Goal: Task Accomplishment & Management: Complete application form

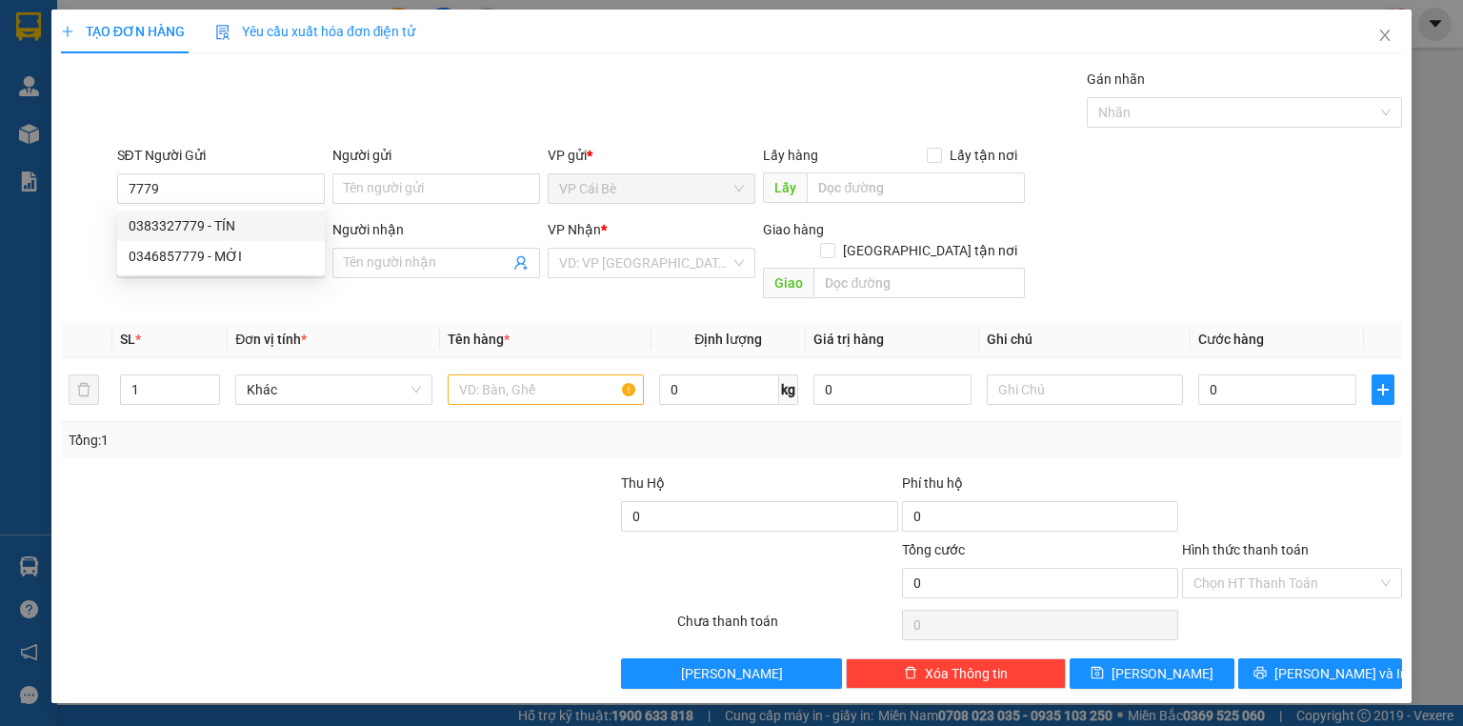
click at [234, 224] on div "0383327779 - TÍN" at bounding box center [221, 225] width 185 height 21
type input "0383327779"
type input "TÍN"
type input "UB BÌNH PHÚ"
type input "0937110544"
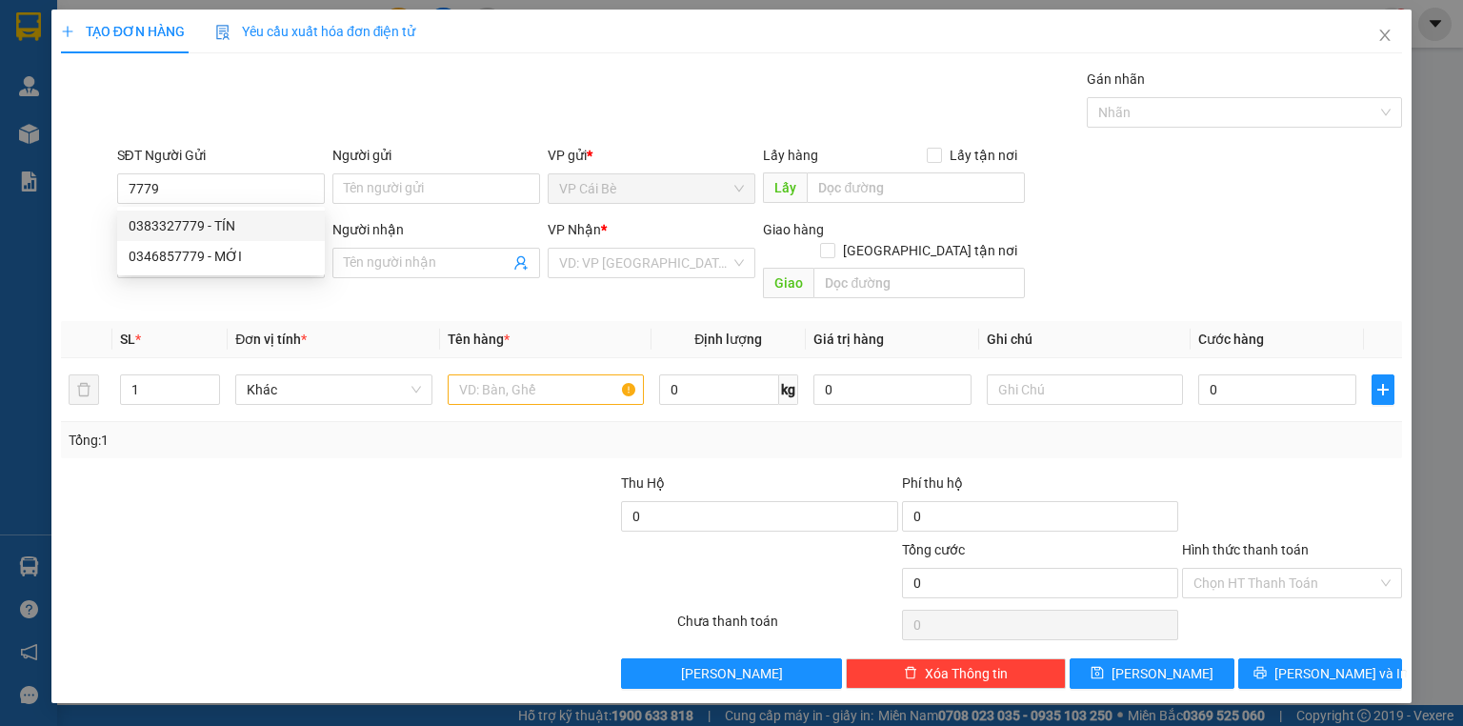
type input "NA"
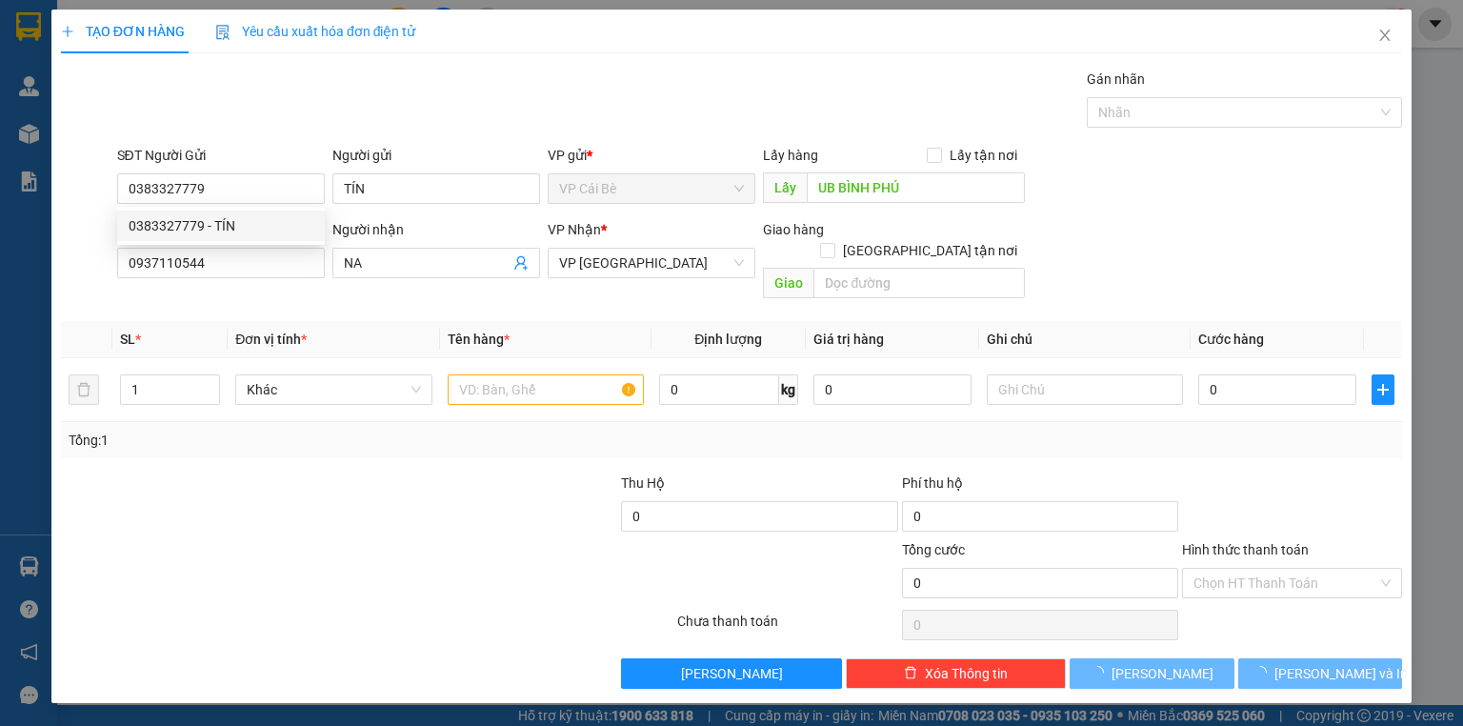
type input "70.000"
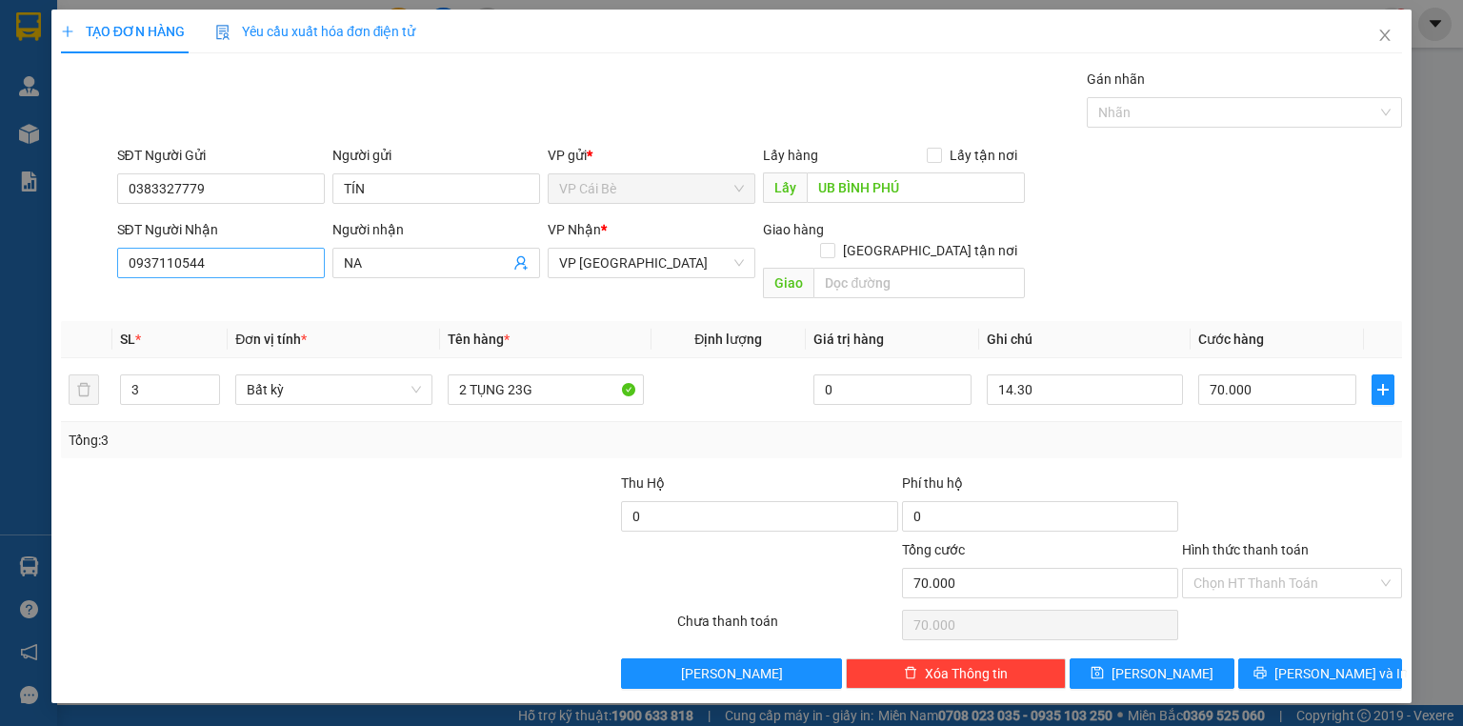
type input "0383327779"
drag, startPoint x: 244, startPoint y: 263, endPoint x: 0, endPoint y: 263, distance: 243.9
click at [0, 263] on div "TẠO ĐƠN HÀNG Yêu cầu xuất hóa đơn điện tử Transit Pickup Surcharge Ids Transit …" at bounding box center [731, 363] width 1463 height 726
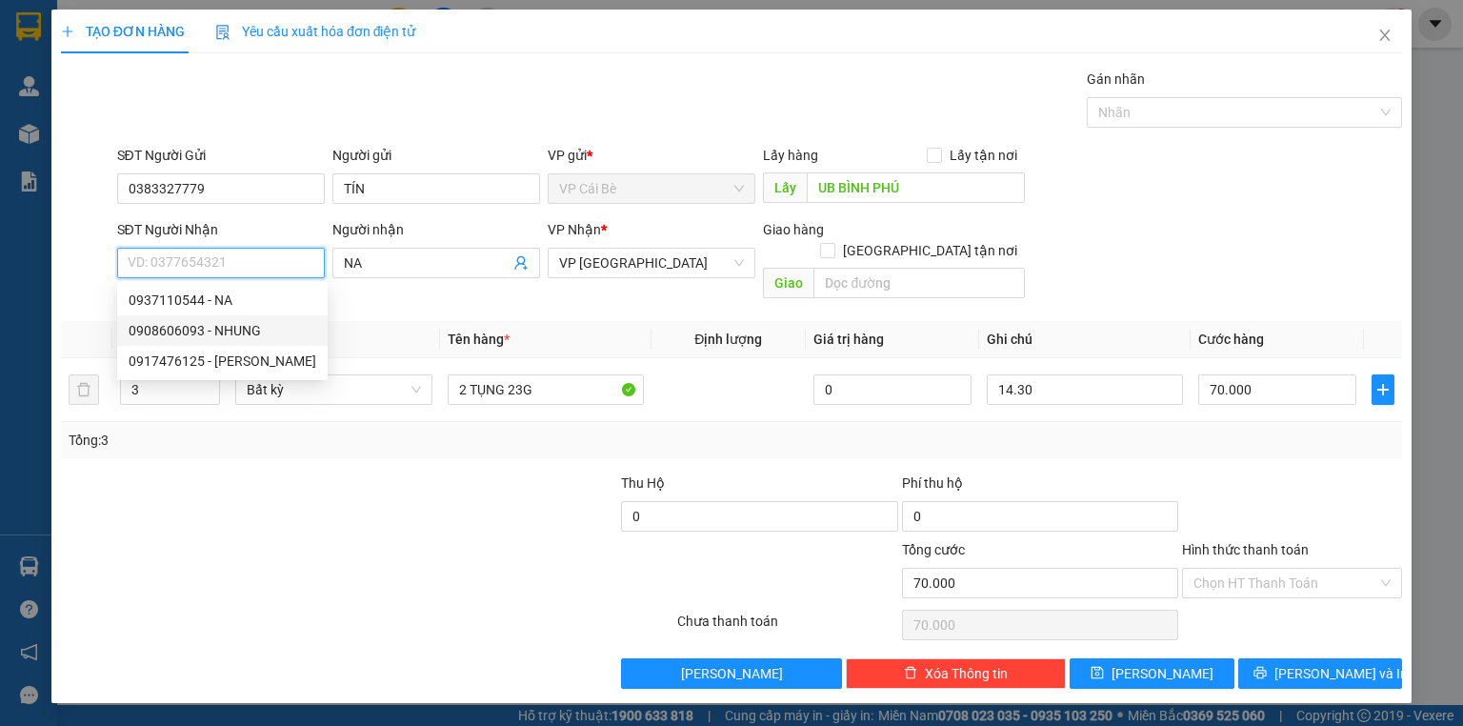
click at [224, 335] on div "0908606093 - NHUNG" at bounding box center [223, 330] width 188 height 21
type input "0908606093"
type input "NHUNG"
type input "20.000"
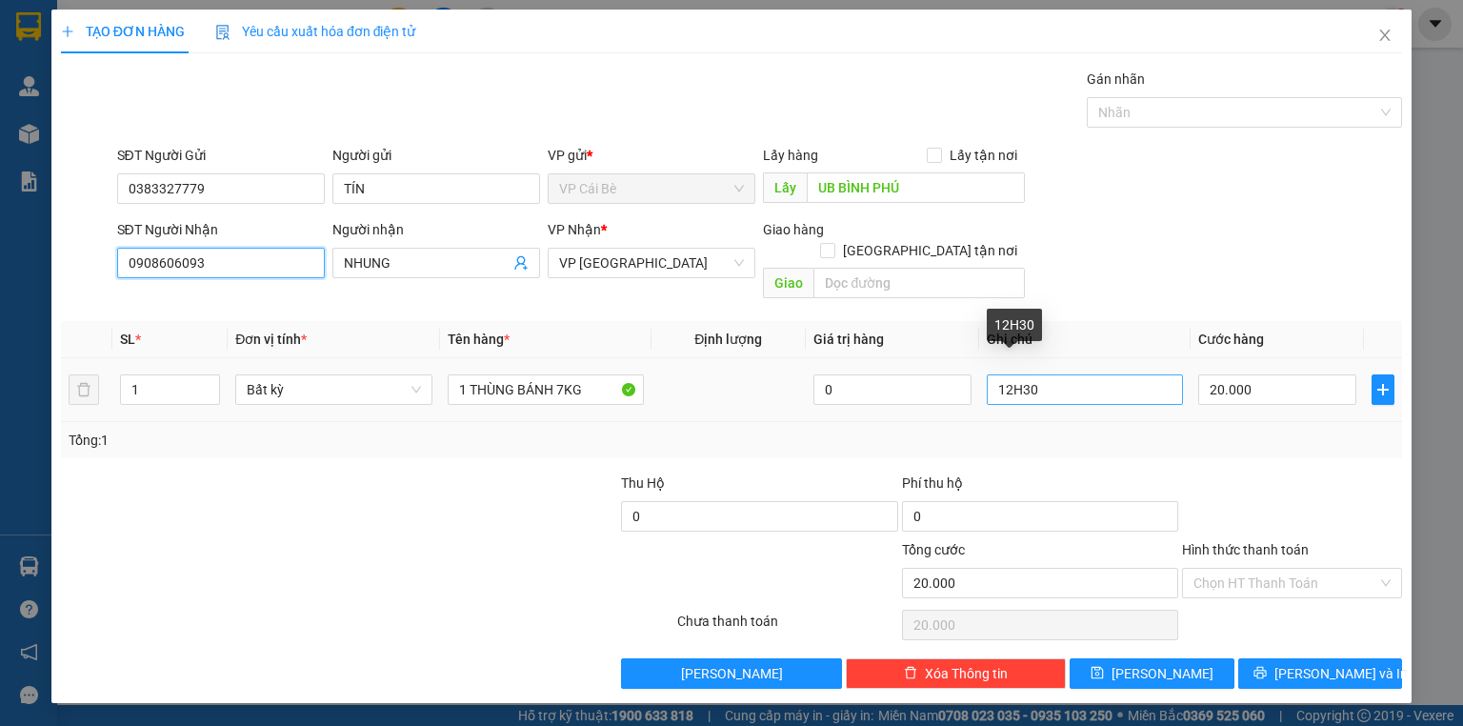
type input "0908606093"
click at [1010, 374] on input "12H30" at bounding box center [1085, 389] width 196 height 30
type input "4H30"
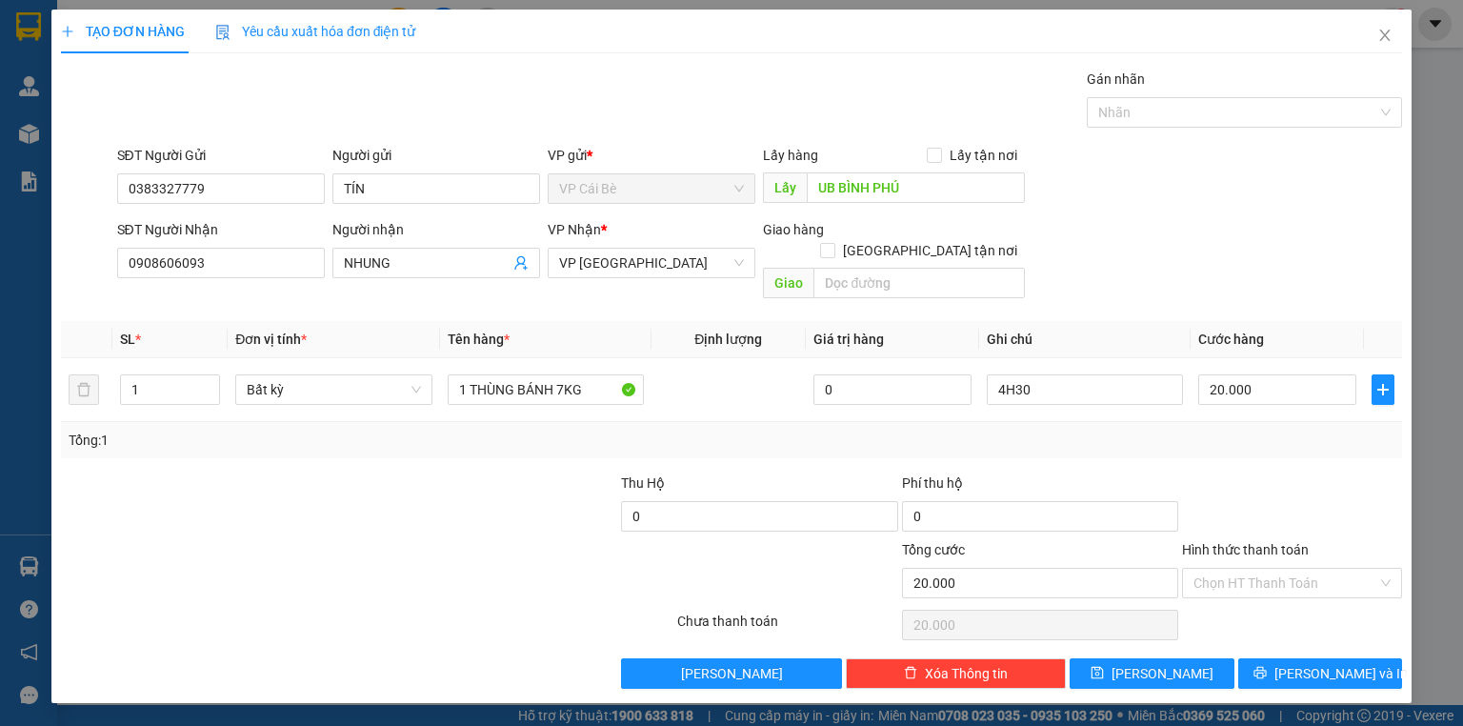
click at [1169, 271] on div "SĐT Người Nhận 0908606093 Người nhận NHUNG VP Nhận * VP [GEOGRAPHIC_DATA] Giao …" at bounding box center [760, 263] width 1294 height 88
click at [569, 114] on div "Gói vận chuyển * Tiêu chuẩn Gán nhãn Nhãn" at bounding box center [760, 102] width 1294 height 67
click at [1193, 217] on form "SĐT Người Gửi 0383327779 Người gửi TÍN VP gửi * VP [PERSON_NAME] Lấy hàng Lấy t…" at bounding box center [731, 226] width 1341 height 162
click at [1248, 569] on input "Hình thức thanh toán" at bounding box center [1286, 583] width 184 height 29
click at [1241, 594] on div "Tại văn phòng" at bounding box center [1292, 598] width 197 height 21
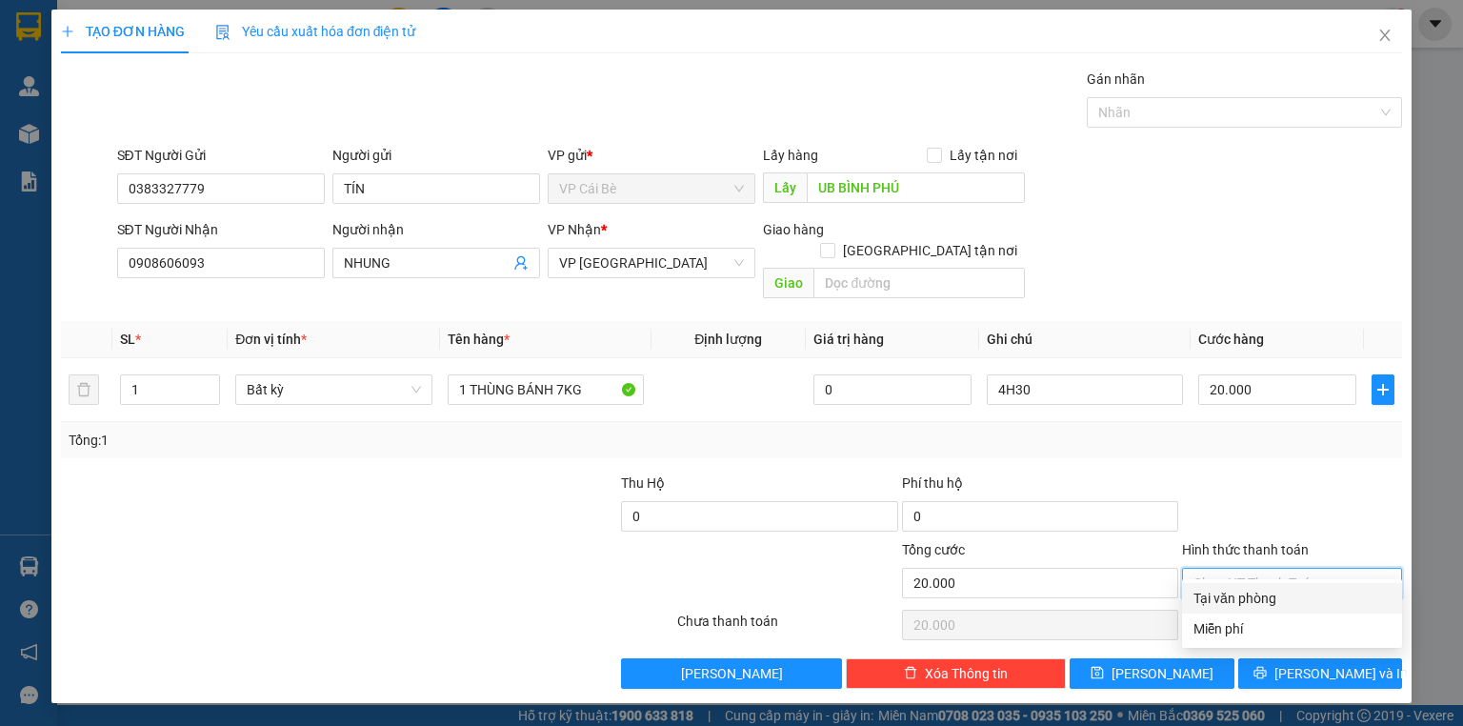
type input "0"
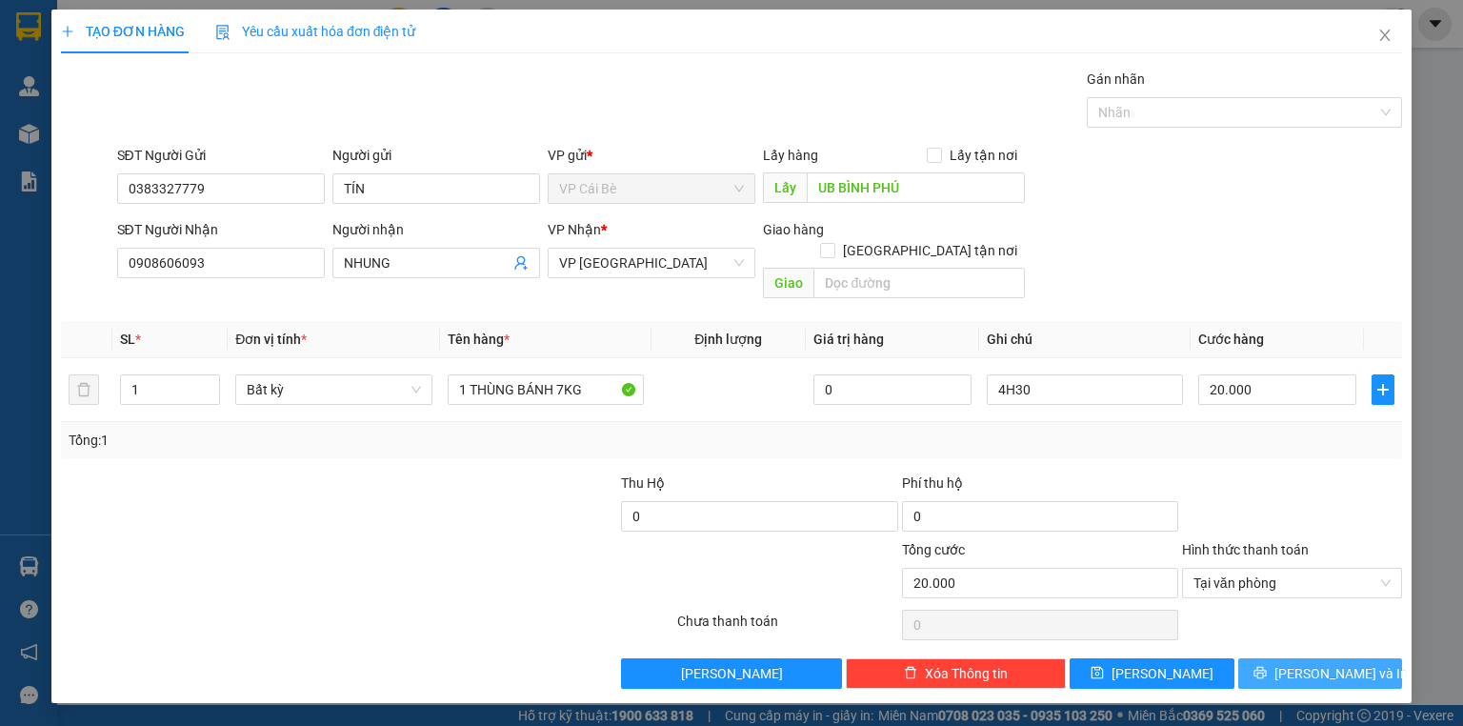
click at [1267, 666] on icon "printer" at bounding box center [1260, 672] width 13 height 13
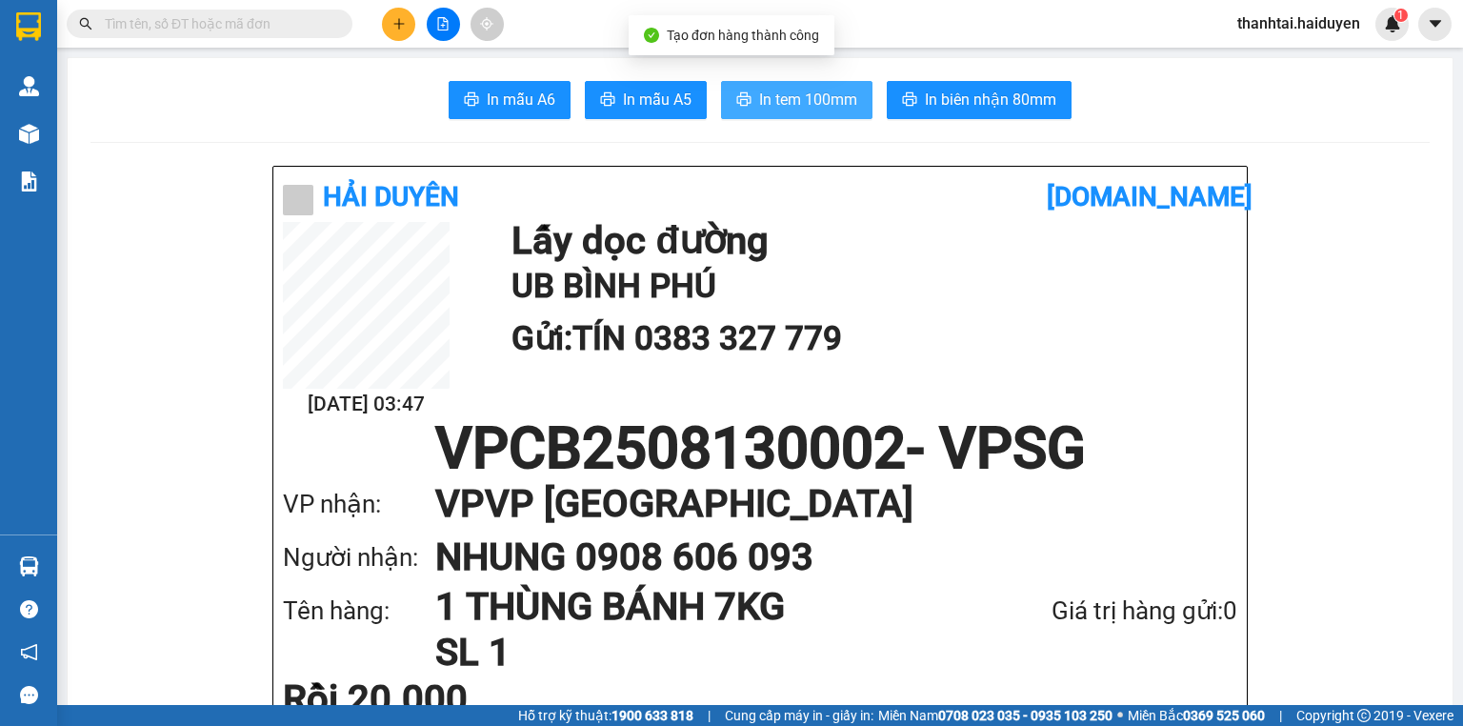
click at [759, 90] on span "In tem 100mm" at bounding box center [808, 100] width 98 height 24
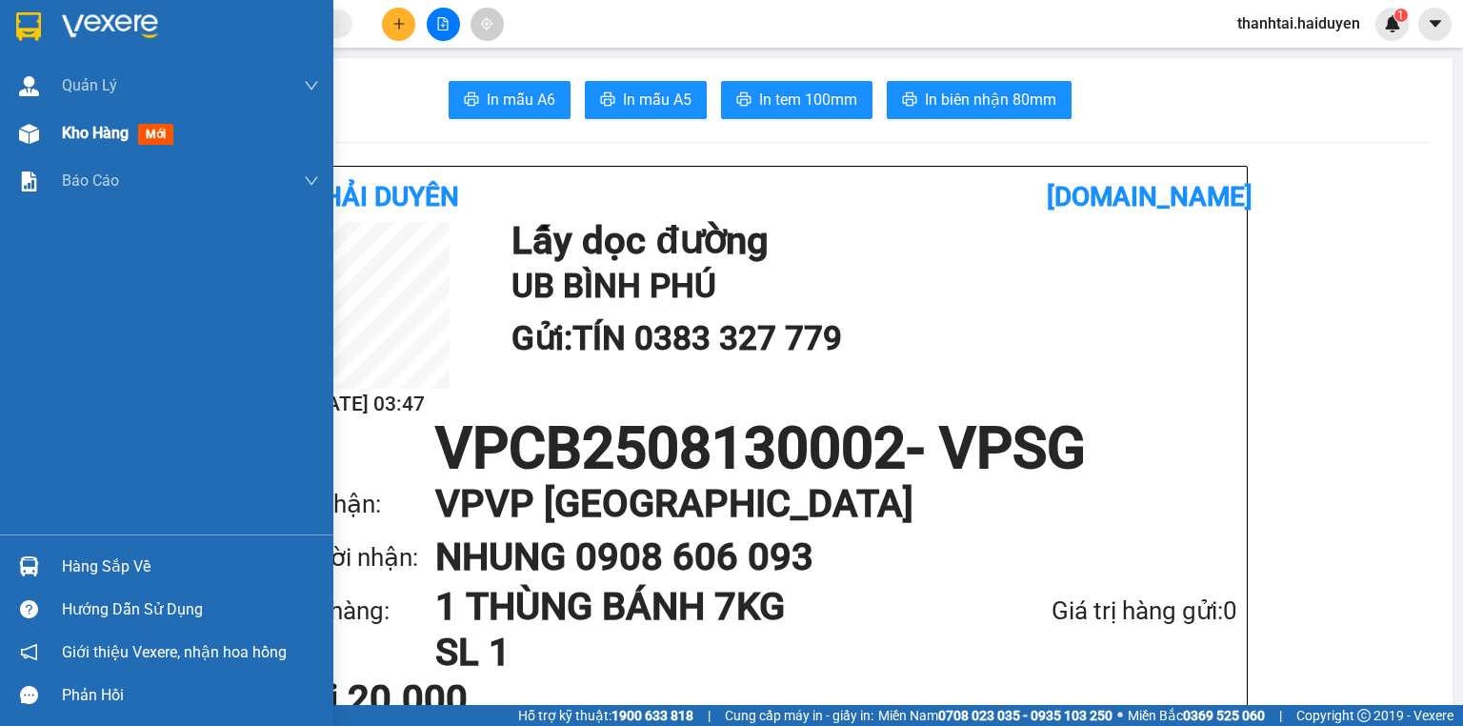
click at [78, 144] on div "Kho hàng mới" at bounding box center [121, 133] width 119 height 24
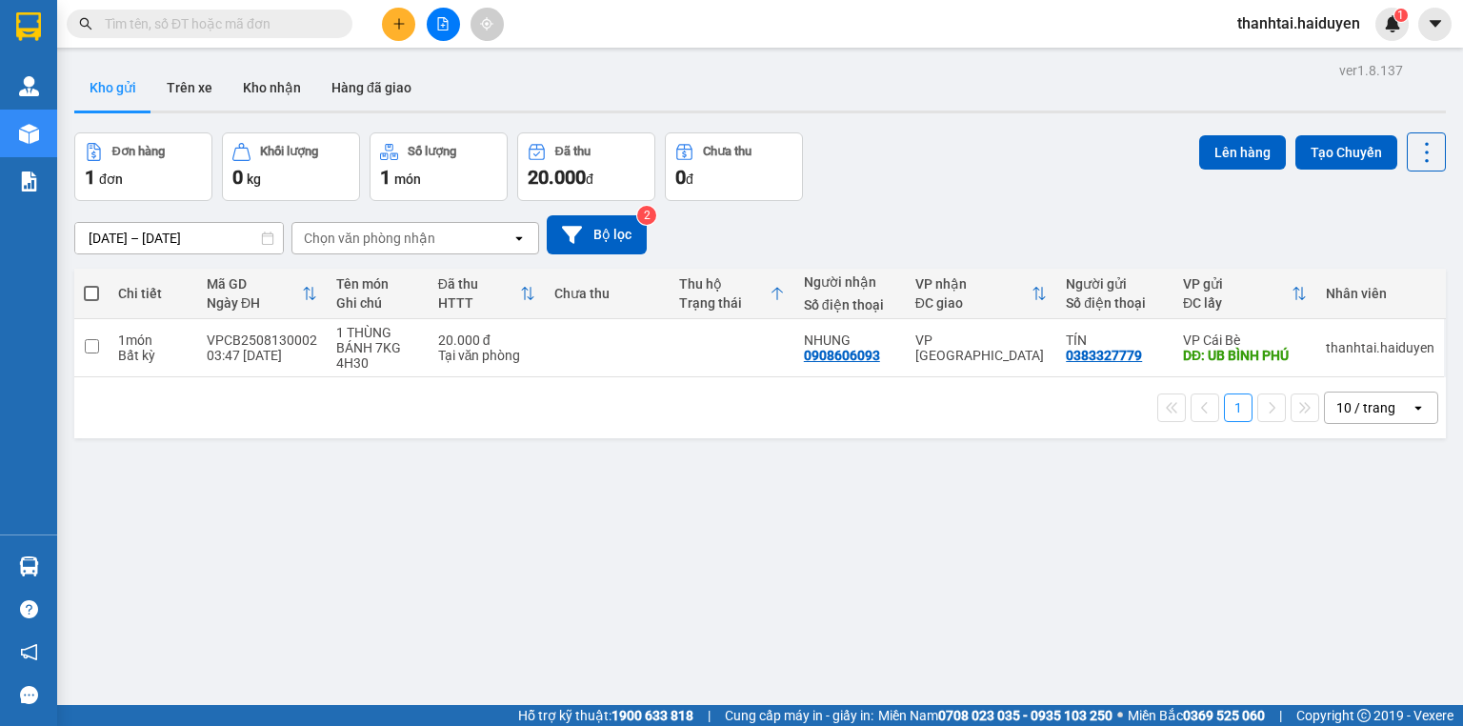
click at [400, 26] on icon "plus" at bounding box center [398, 23] width 13 height 13
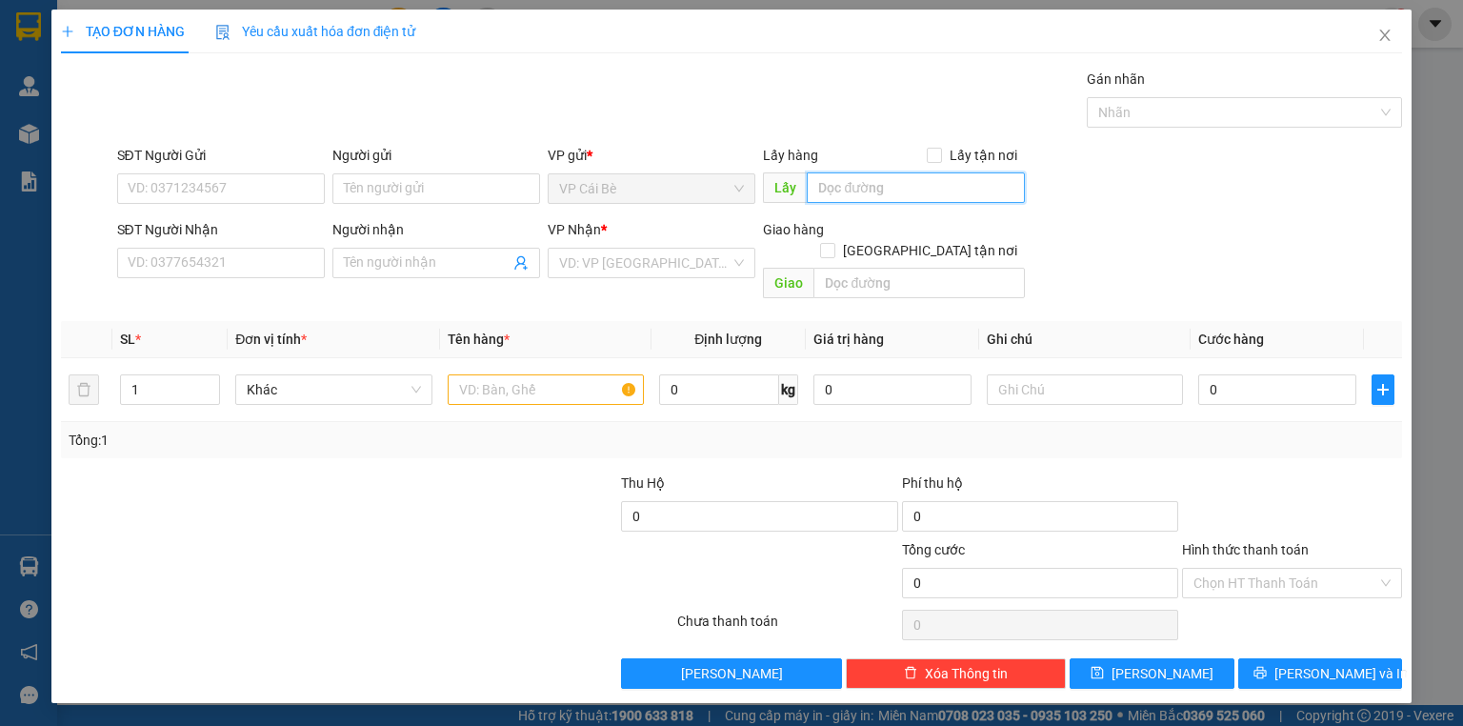
click at [838, 188] on input "text" at bounding box center [916, 187] width 218 height 30
type input "ddoong hoaf"
drag, startPoint x: 934, startPoint y: 186, endPoint x: 650, endPoint y: 186, distance: 284.8
click at [650, 186] on div "SĐT Người Gửi VD: 0371234567 Người gửi Tên người gửi VP gửi * VP [PERSON_NAME] …" at bounding box center [760, 178] width 1294 height 67
type input "d"
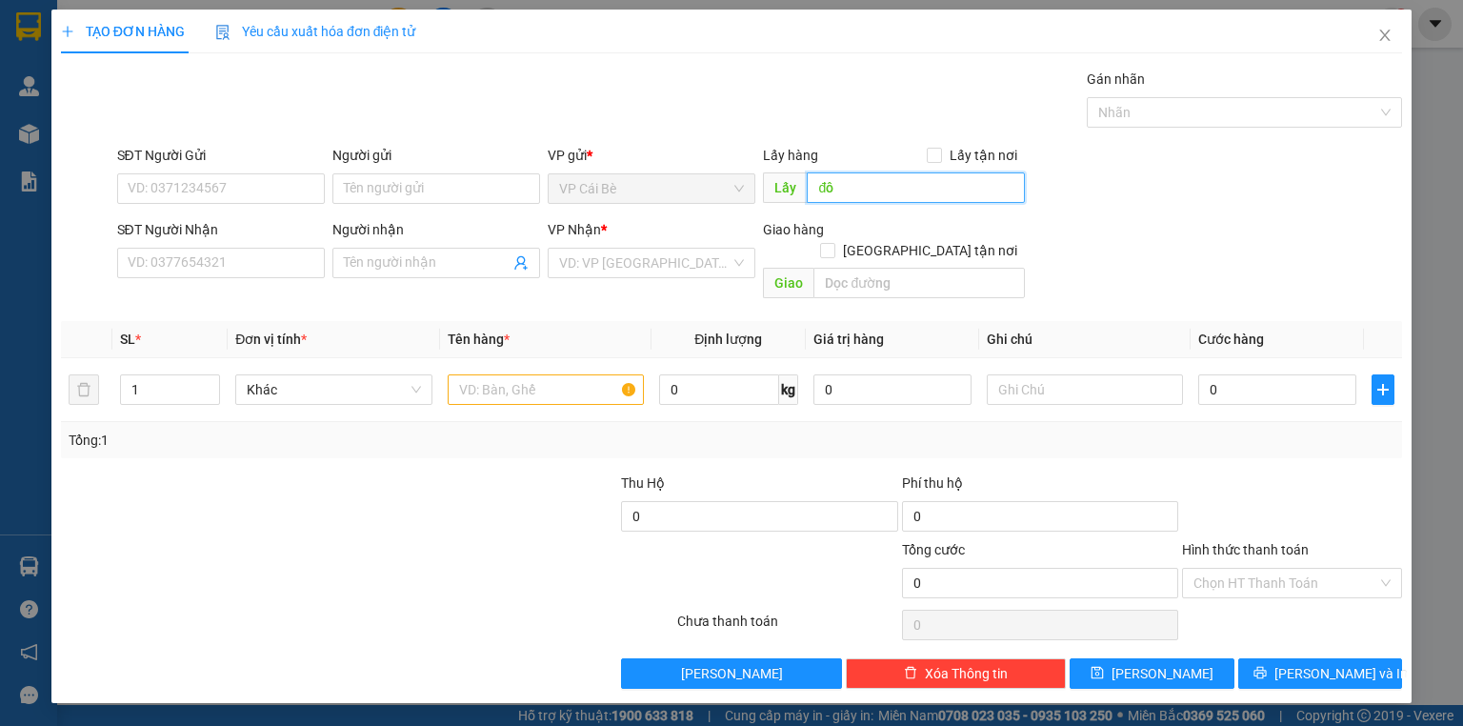
type input "đ"
type input "D"
type input "ĐÔNG HÒA"
click at [510, 374] on input "text" at bounding box center [546, 389] width 196 height 30
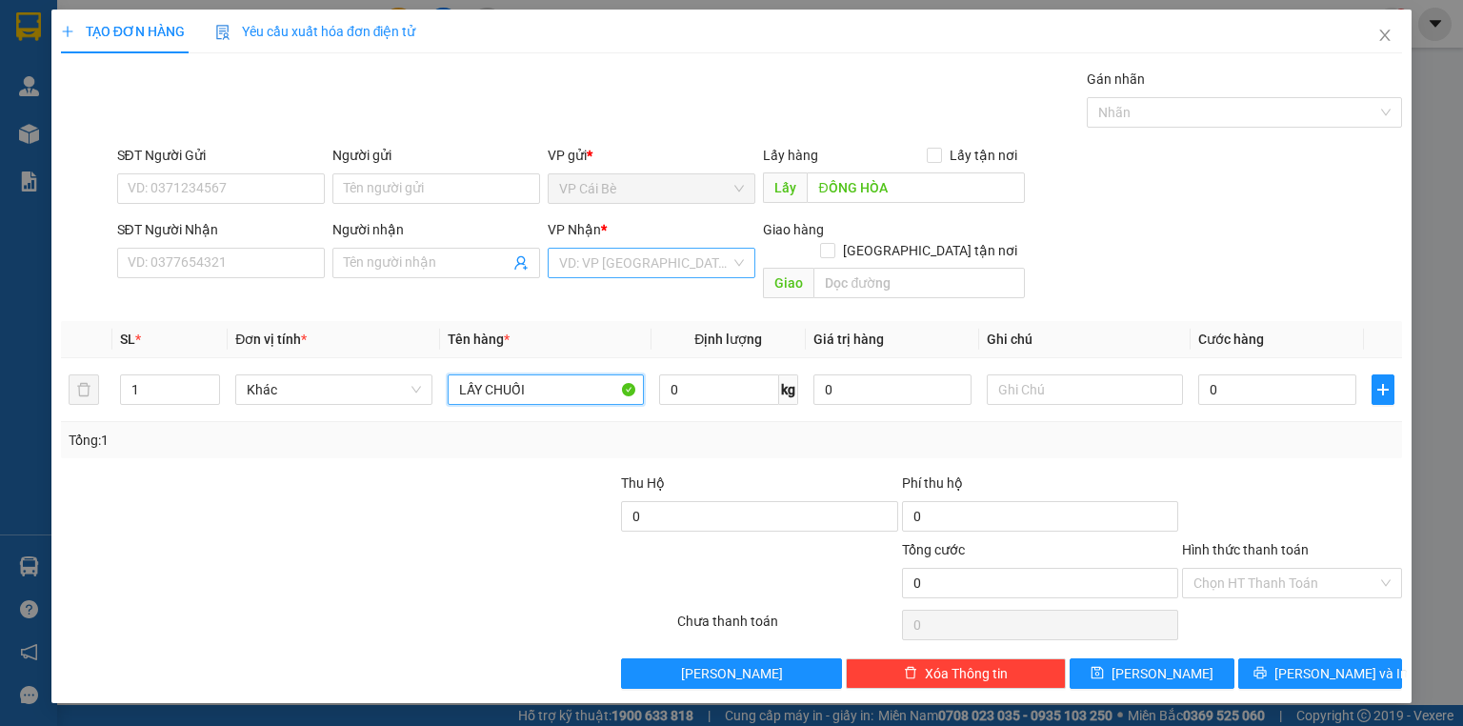
type input "LẤY CHUỐI"
click at [587, 260] on input "search" at bounding box center [644, 263] width 171 height 29
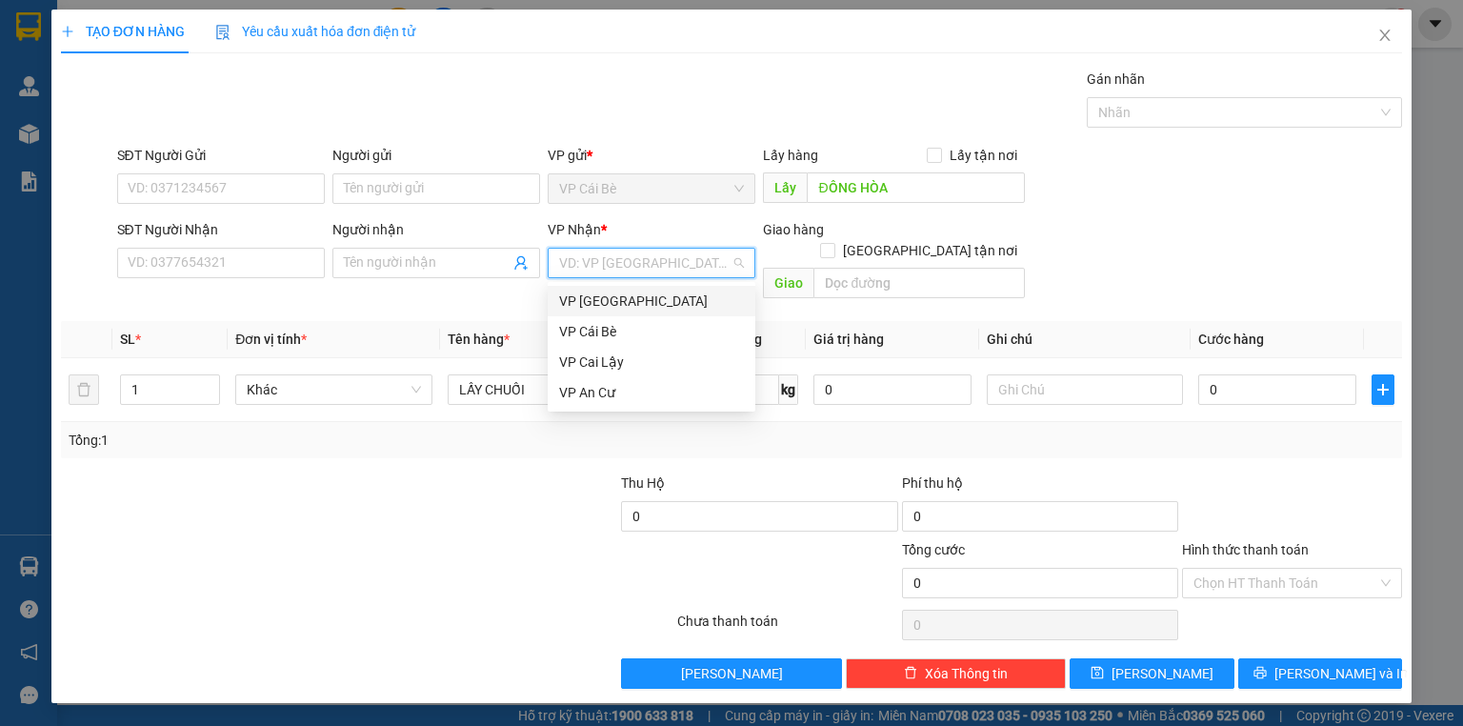
click at [590, 292] on div "VP [GEOGRAPHIC_DATA]" at bounding box center [651, 301] width 185 height 21
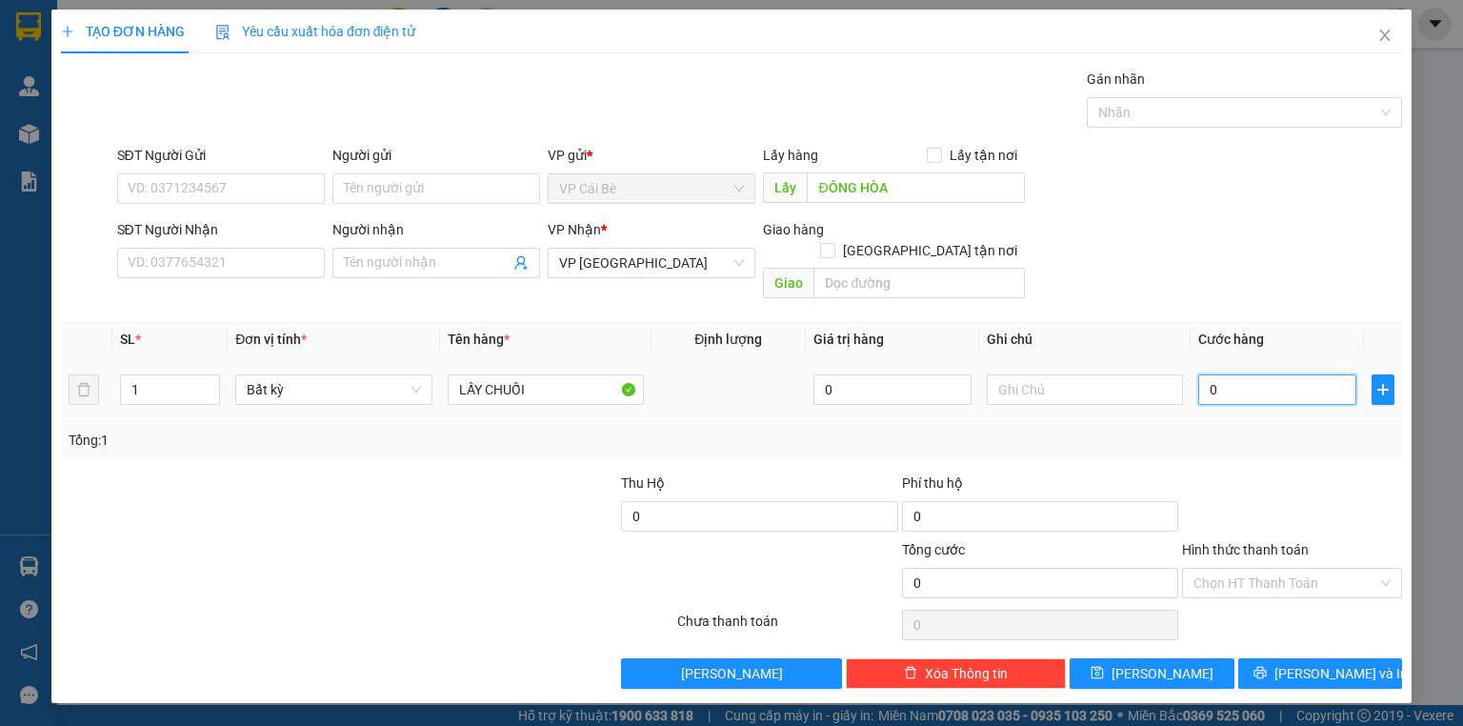
click at [1255, 374] on input "0" at bounding box center [1277, 389] width 158 height 30
type input "03"
type input "3"
type input "030"
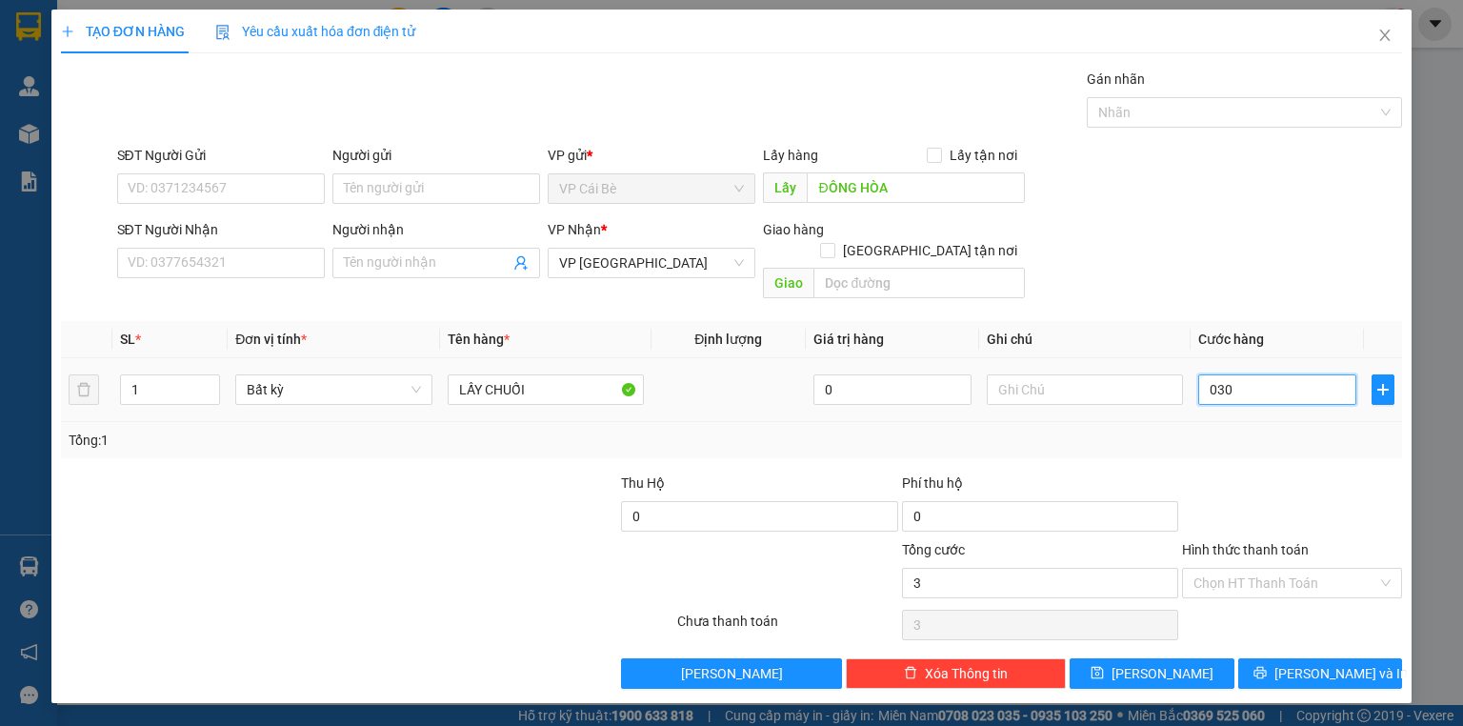
type input "30"
type input "30.000"
click at [1166, 226] on div "SĐT Người Nhận VD: 0377654321 Người nhận Tên người nhận VP Nhận * VP [GEOGRAPHI…" at bounding box center [760, 263] width 1294 height 88
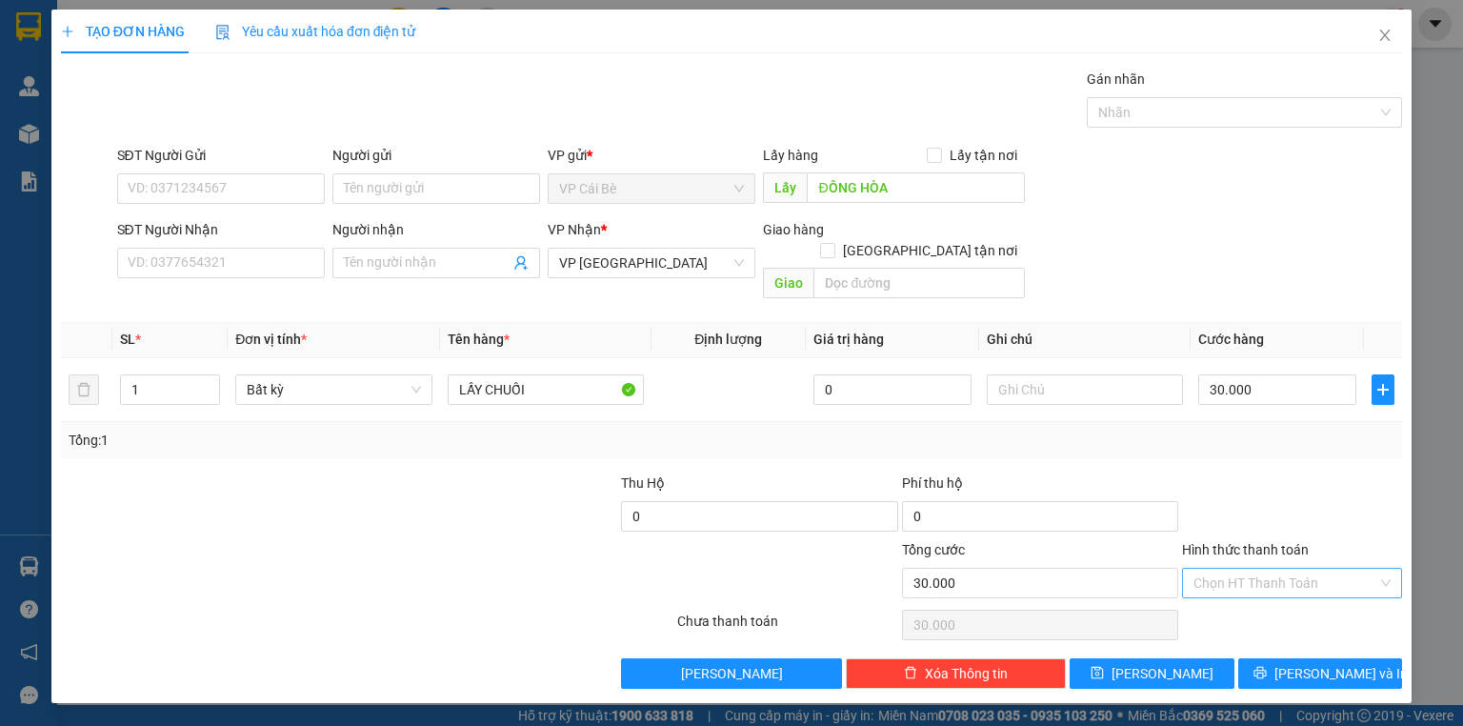
click at [1263, 569] on input "Hình thức thanh toán" at bounding box center [1286, 583] width 184 height 29
click at [1257, 599] on div "Tại văn phòng" at bounding box center [1292, 598] width 197 height 21
type input "0"
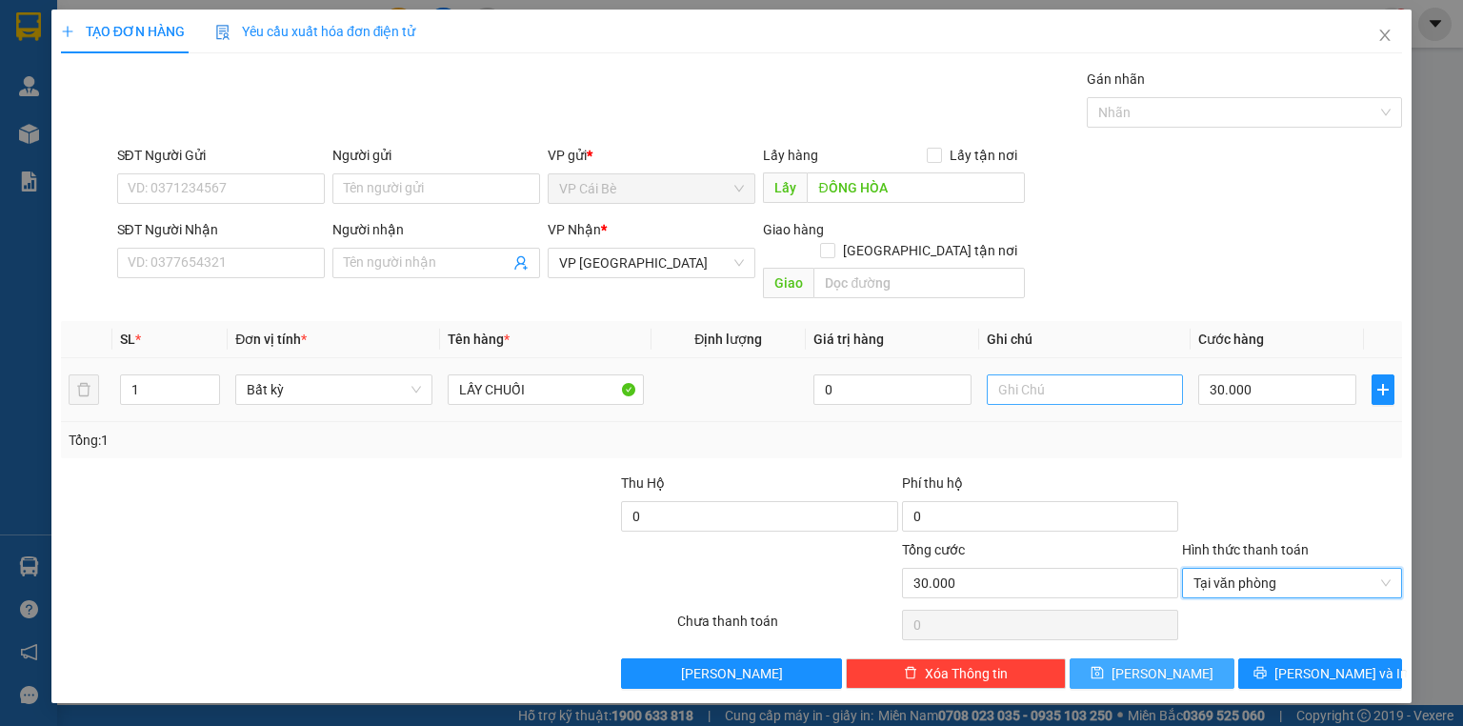
drag, startPoint x: 1164, startPoint y: 648, endPoint x: 1130, endPoint y: 380, distance: 269.9
click at [1161, 663] on span "[PERSON_NAME]" at bounding box center [1163, 673] width 102 height 21
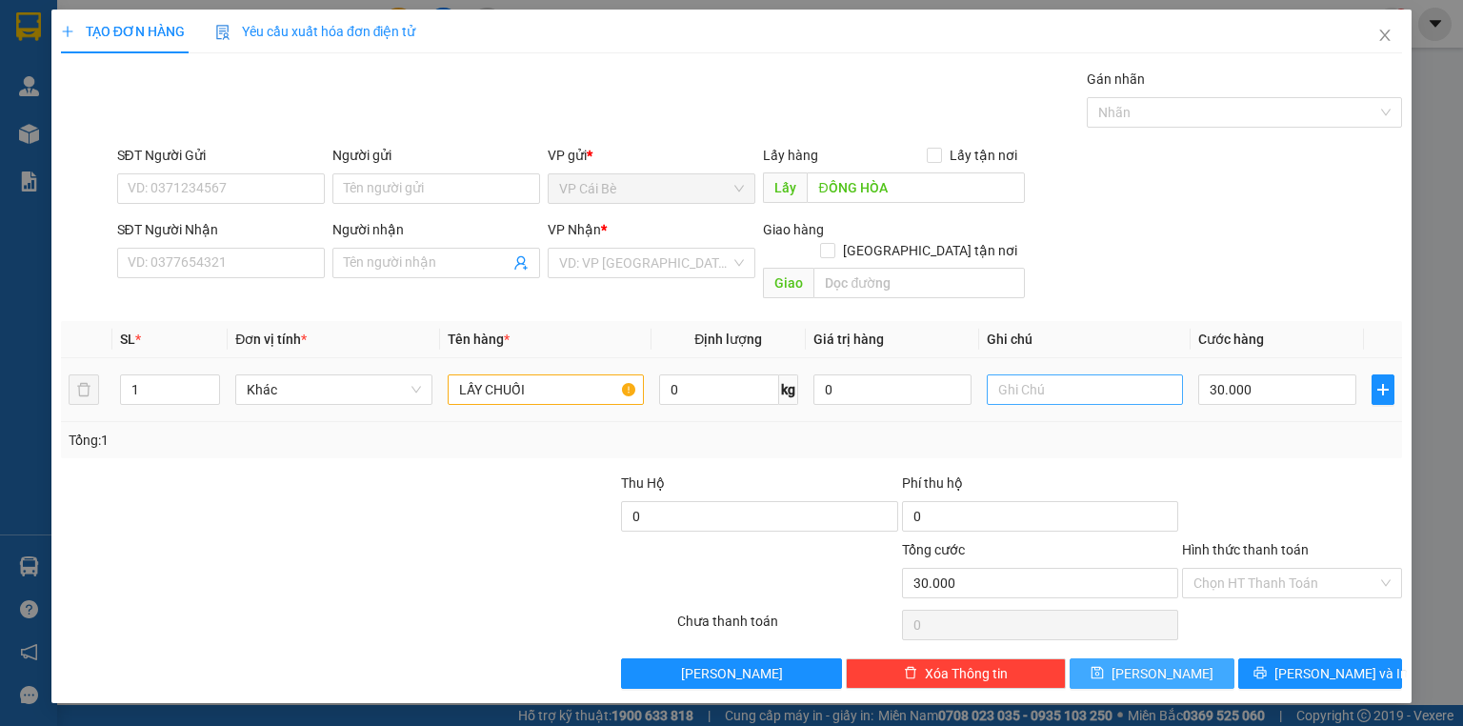
type input "0"
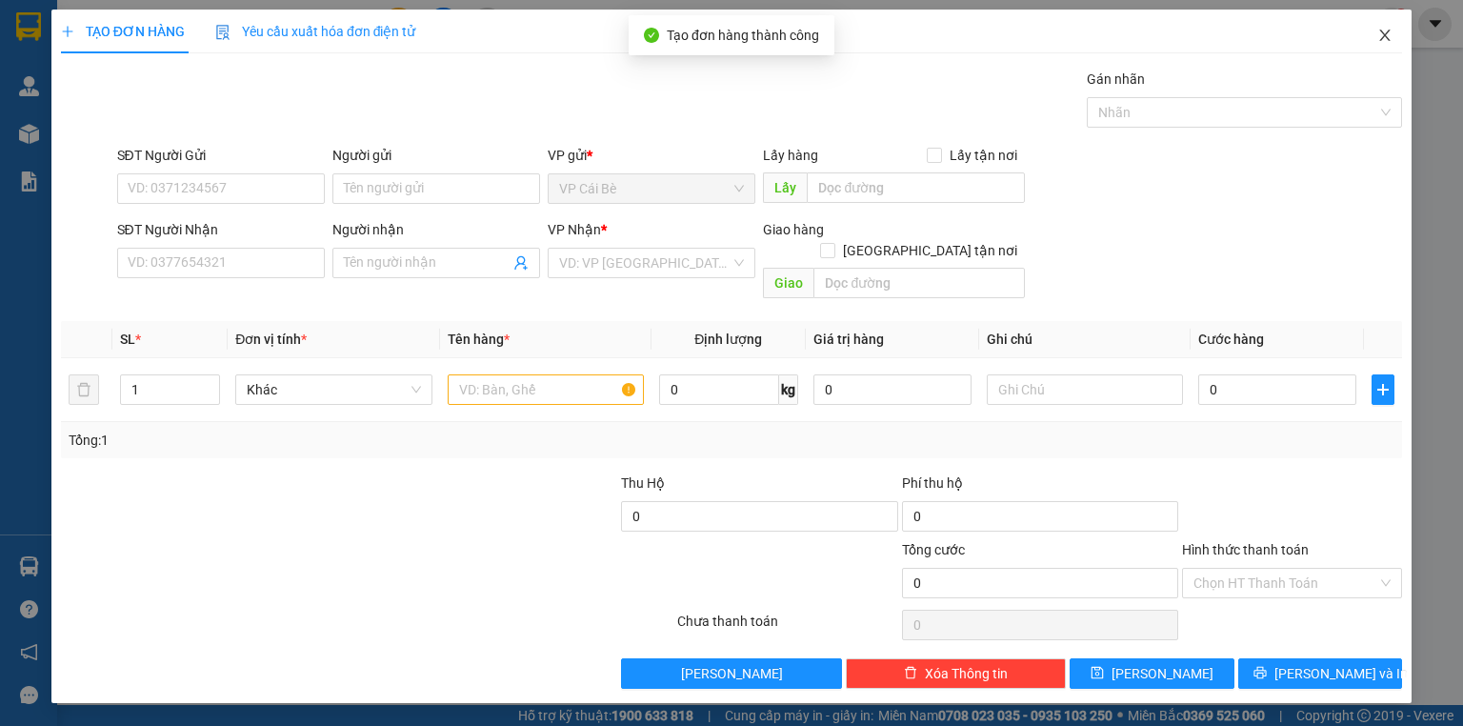
click at [1379, 39] on icon "close" at bounding box center [1384, 35] width 15 height 15
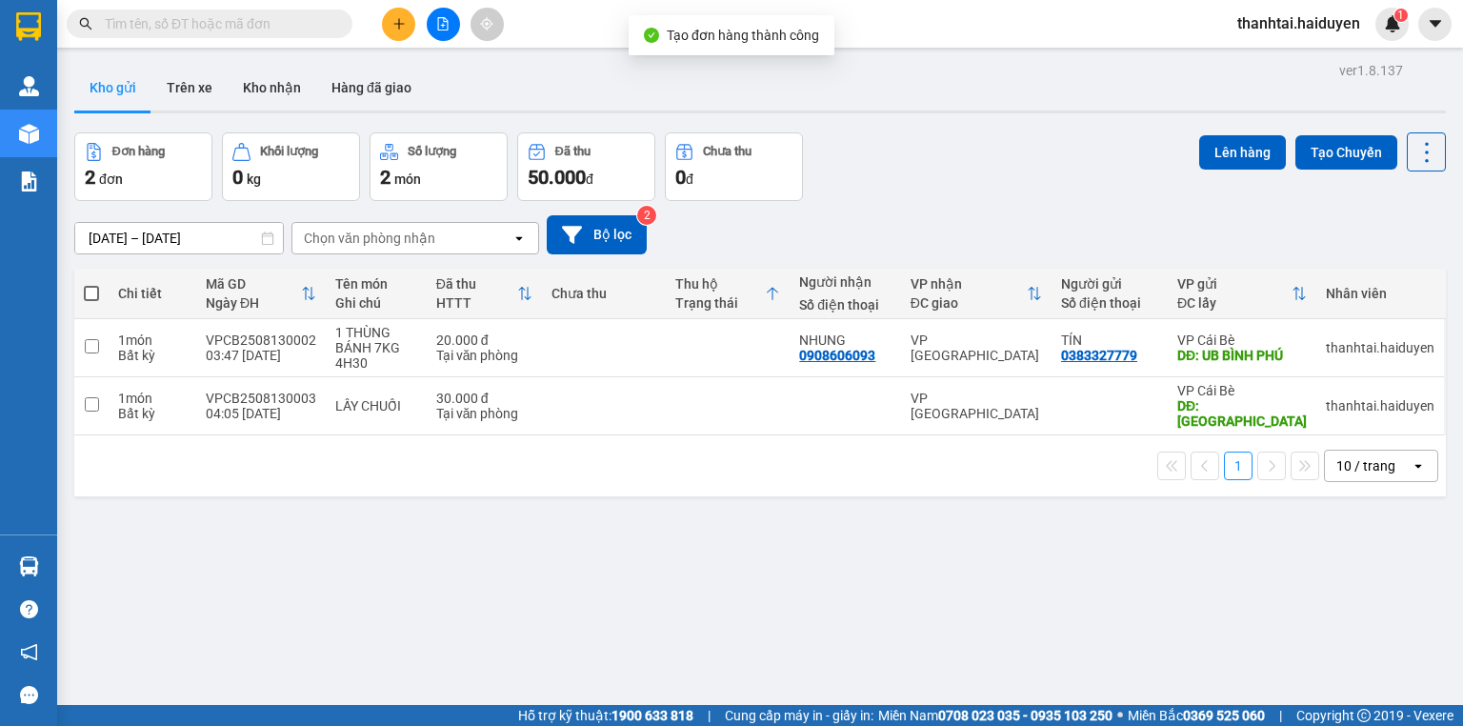
click at [169, 22] on input "text" at bounding box center [217, 23] width 225 height 21
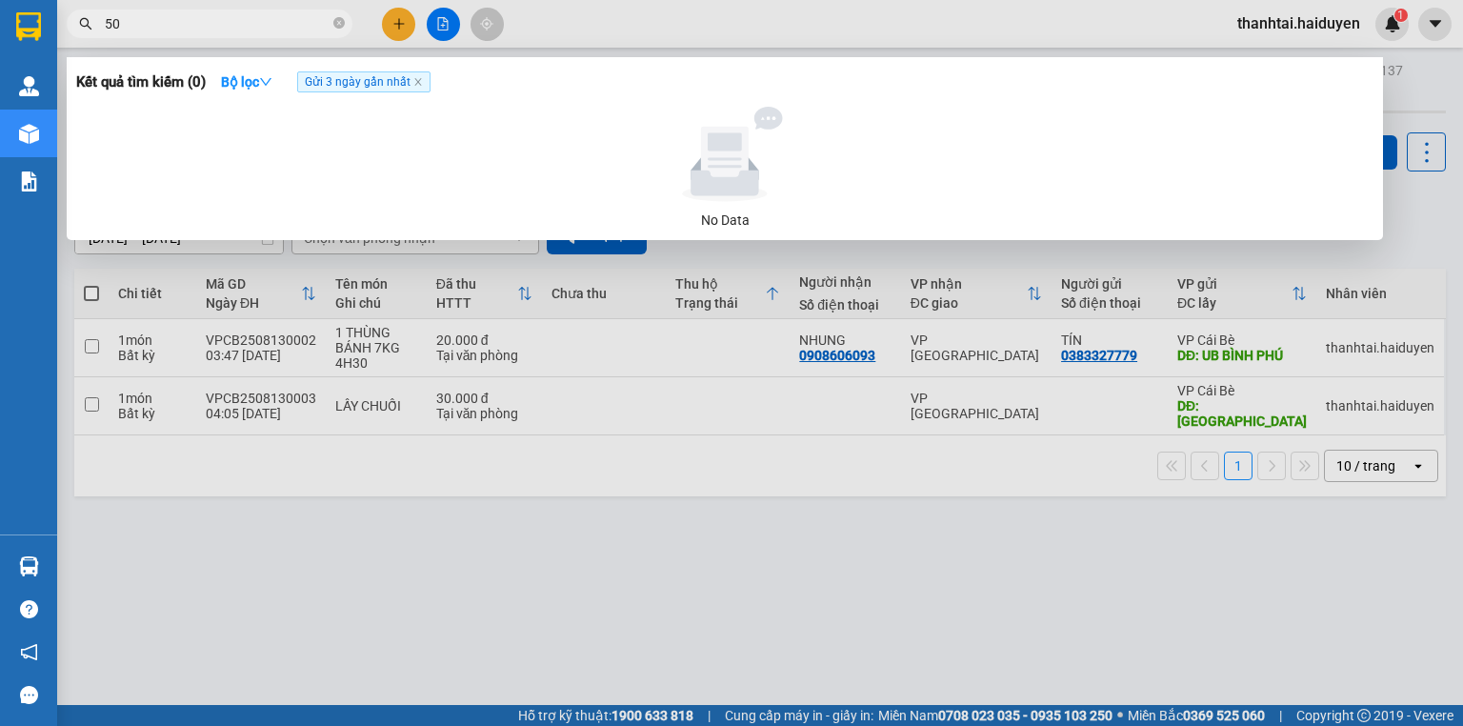
type input "501"
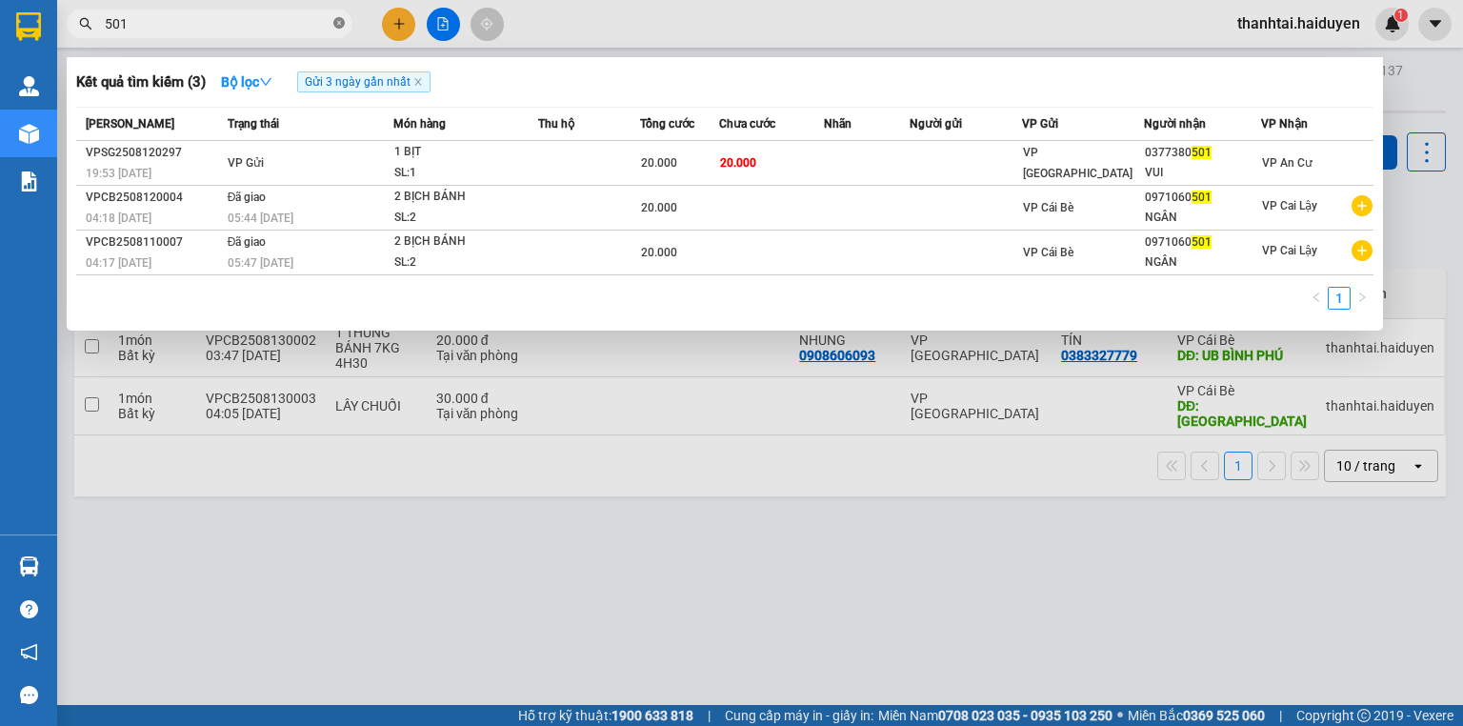
click at [344, 22] on icon "close-circle" at bounding box center [338, 22] width 11 height 11
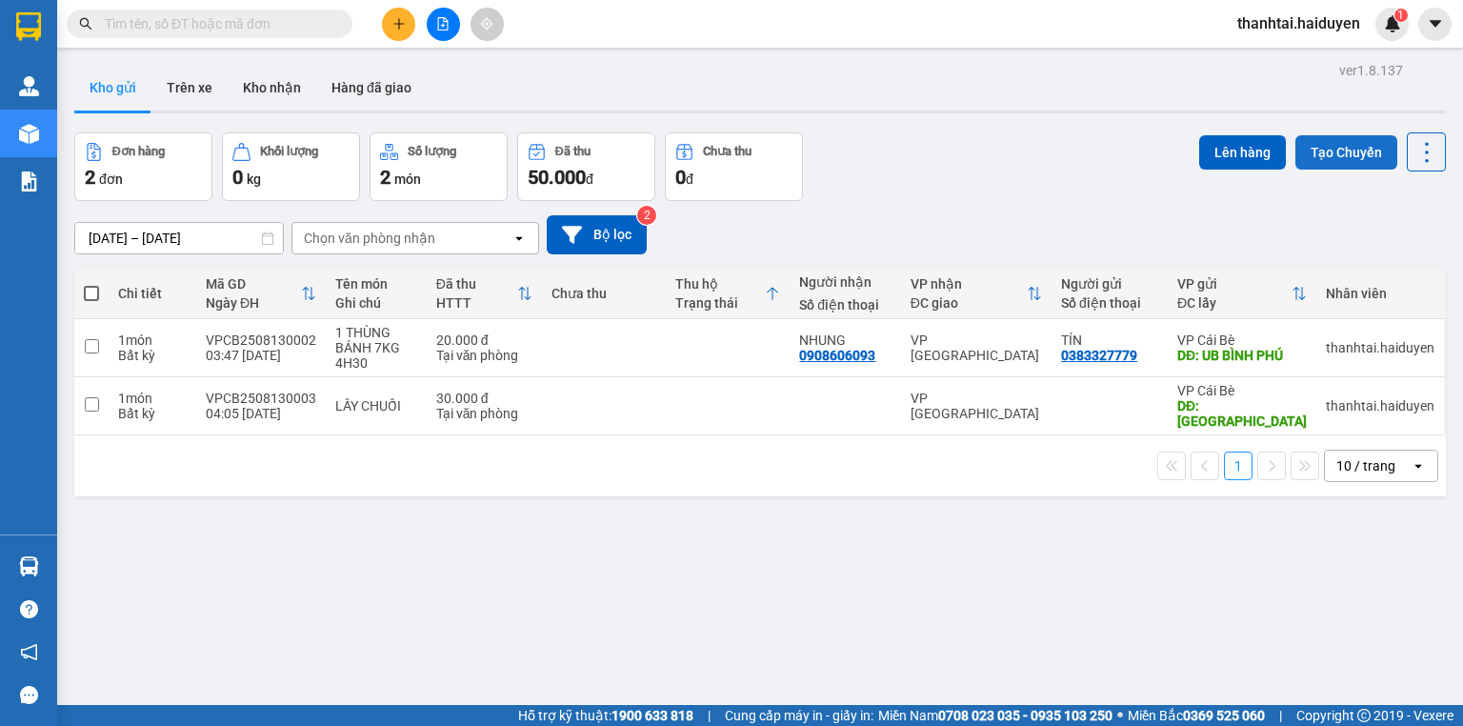
click at [1338, 149] on button "Tạo Chuyến" at bounding box center [1347, 152] width 102 height 34
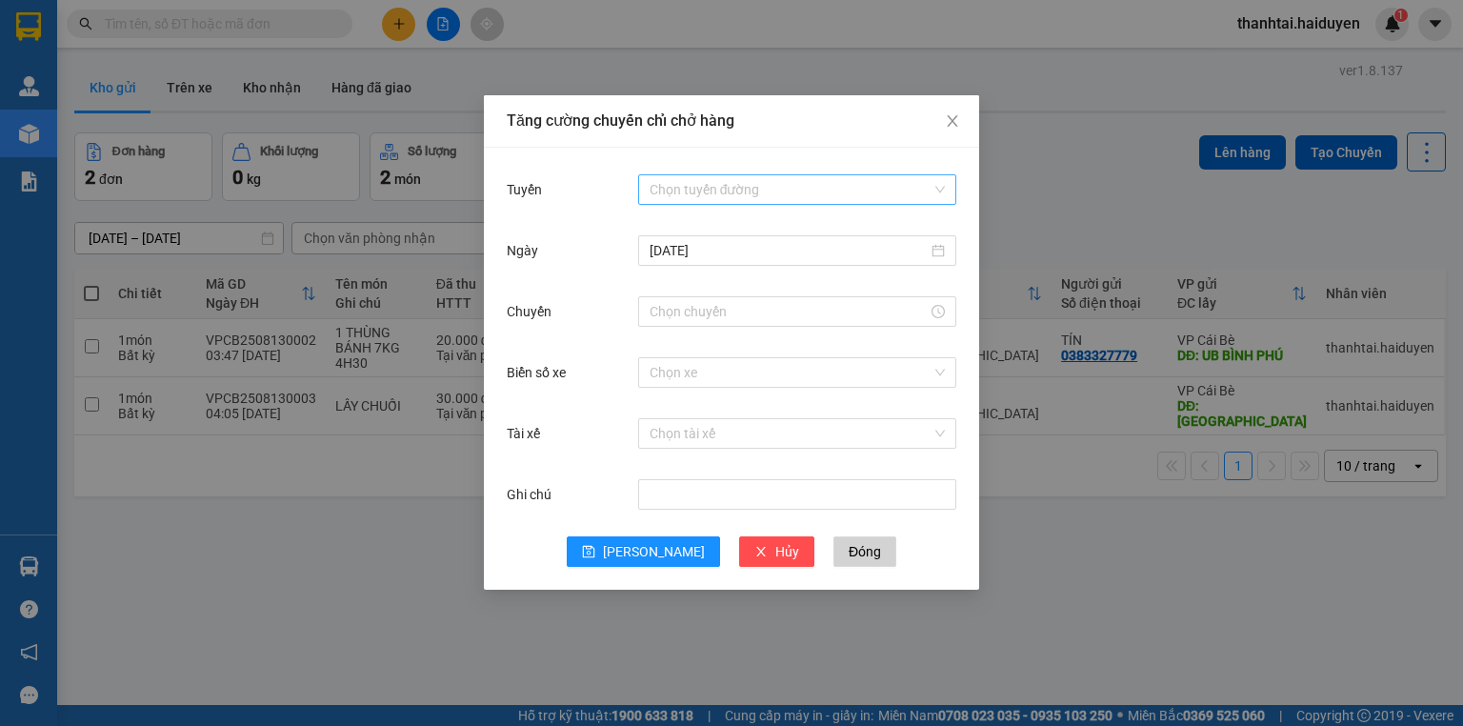
click at [721, 183] on input "Tuyến" at bounding box center [791, 189] width 282 height 29
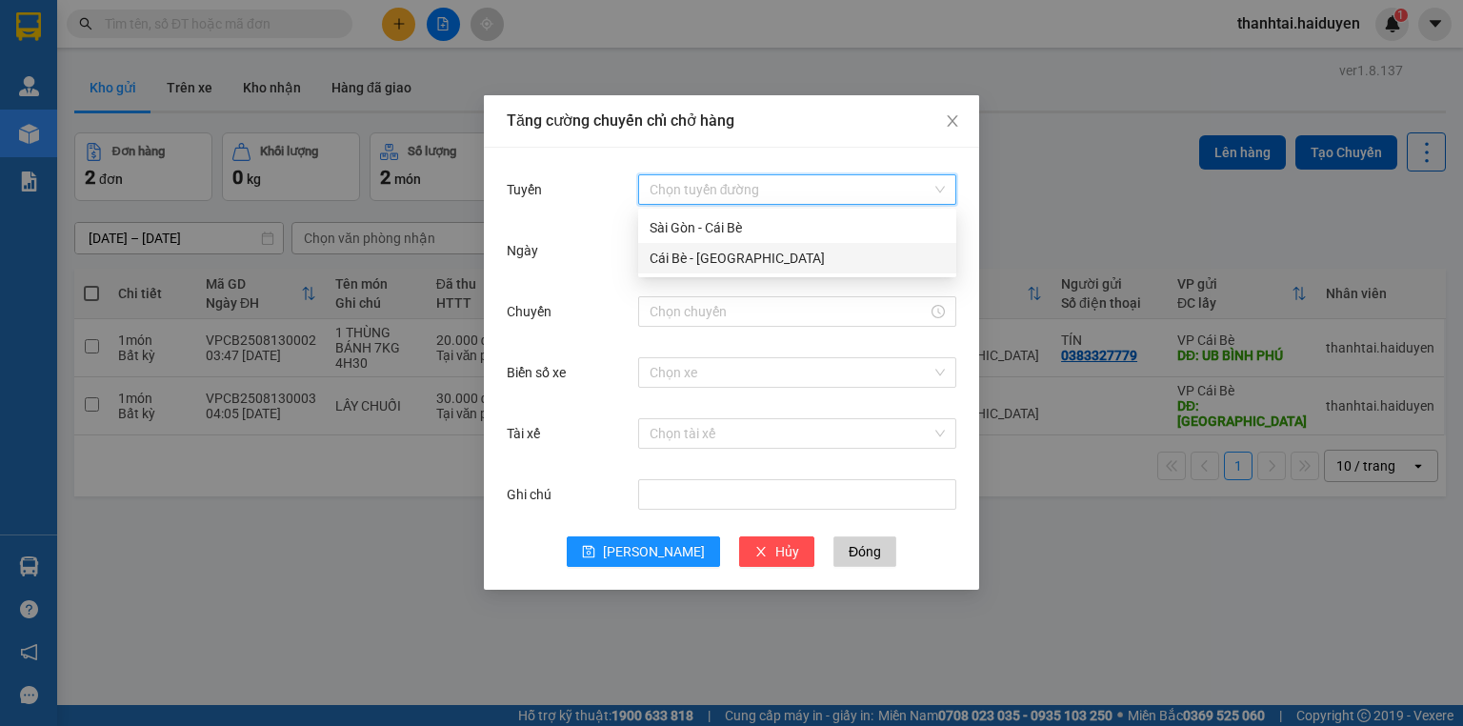
click at [699, 251] on div "Cái Bè - [GEOGRAPHIC_DATA]" at bounding box center [797, 258] width 295 height 21
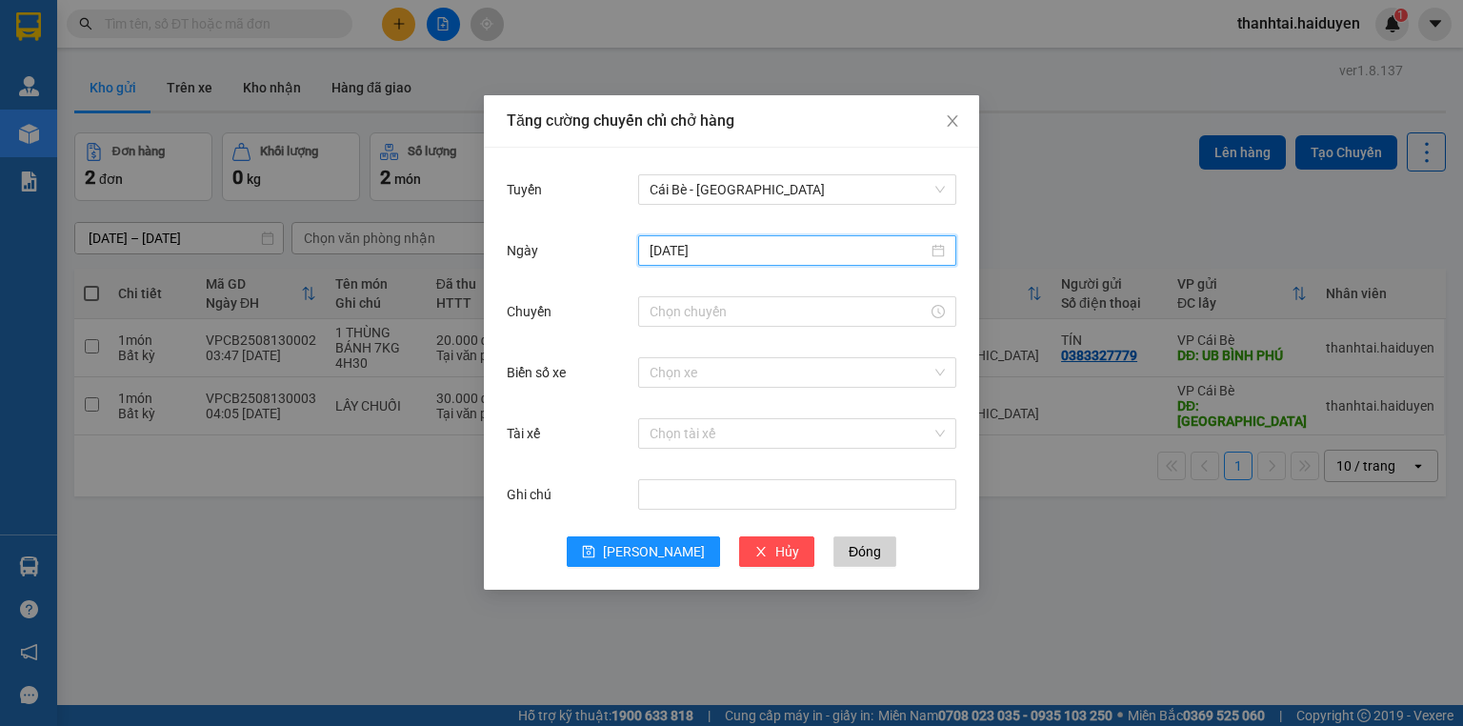
click at [743, 251] on input "[DATE]" at bounding box center [789, 250] width 278 height 21
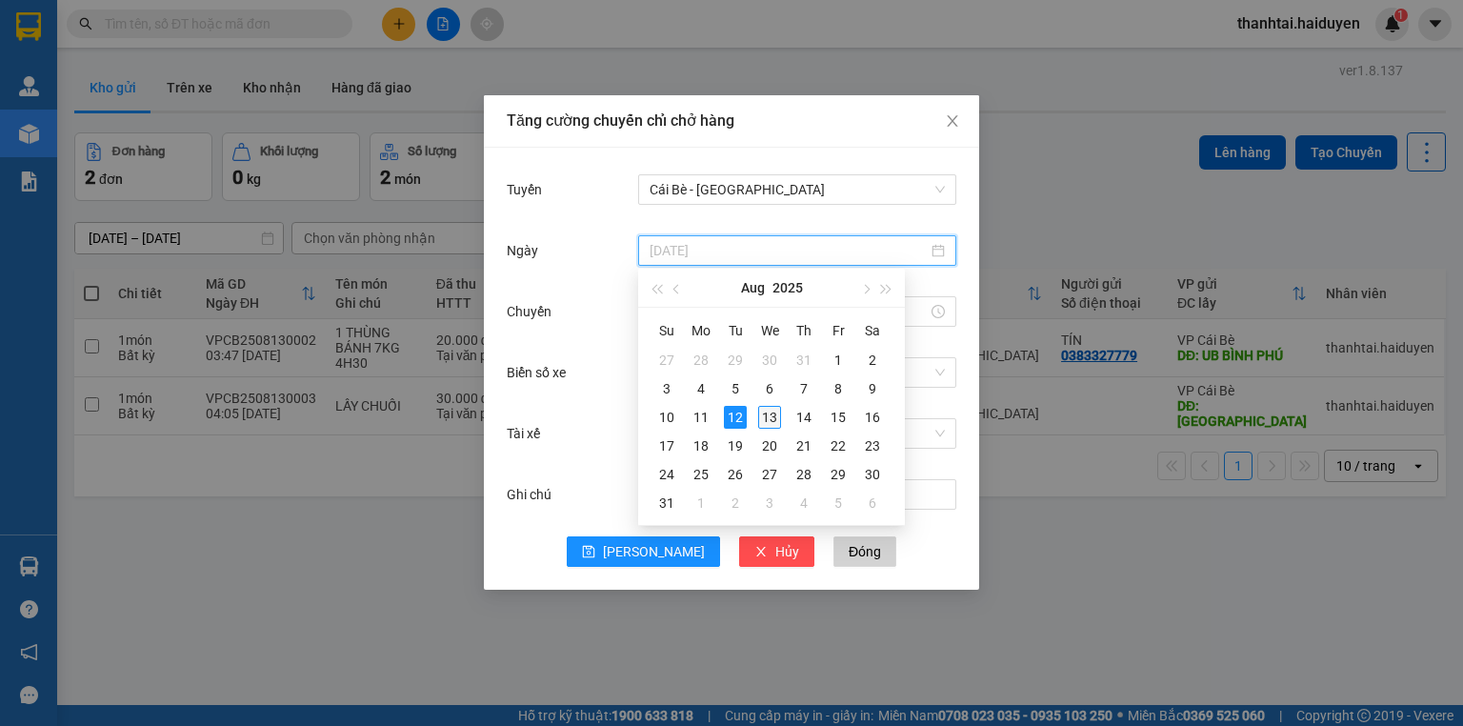
type input "[DATE]"
click at [777, 417] on div "13" at bounding box center [769, 417] width 23 height 23
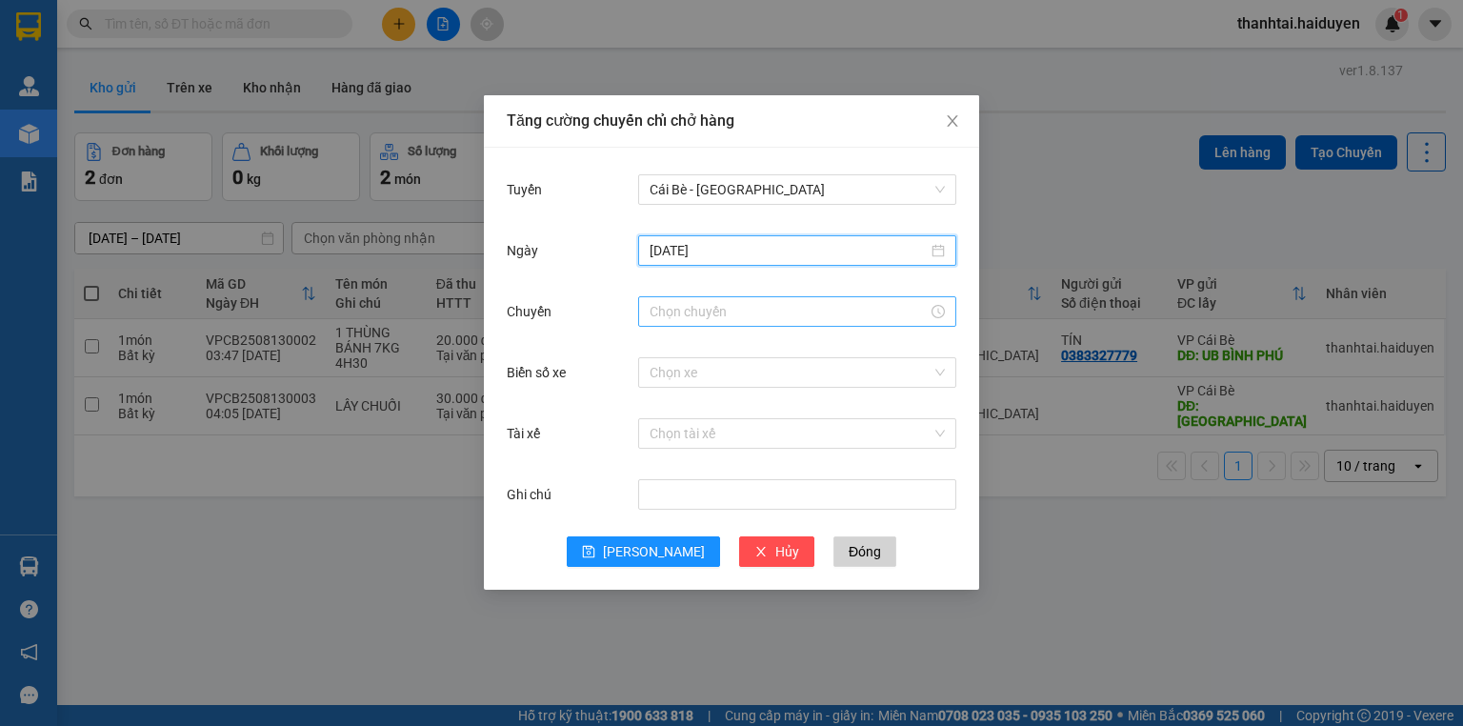
click at [661, 301] on input "Chuyến" at bounding box center [789, 311] width 278 height 21
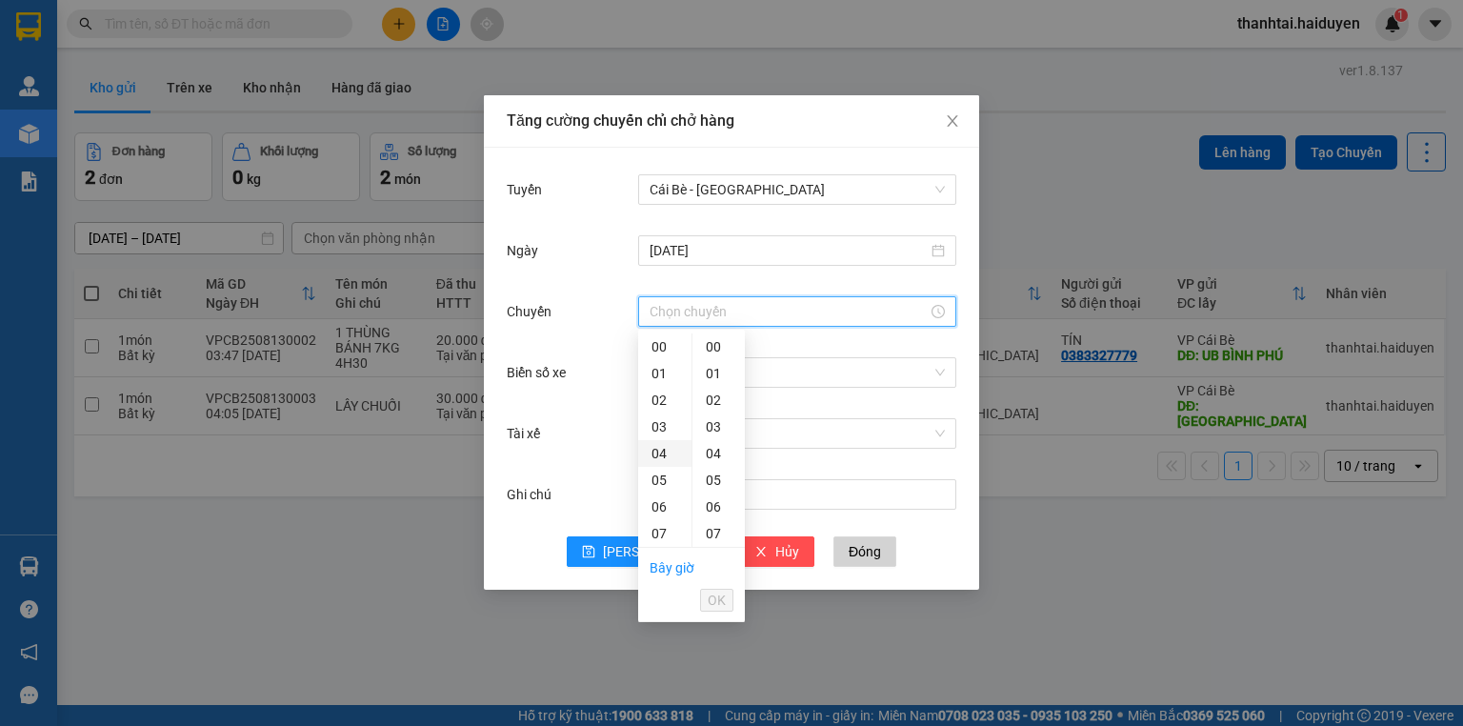
click at [664, 454] on div "04" at bounding box center [664, 453] width 53 height 27
click at [715, 339] on div "31" at bounding box center [719, 335] width 52 height 27
type input "04:31"
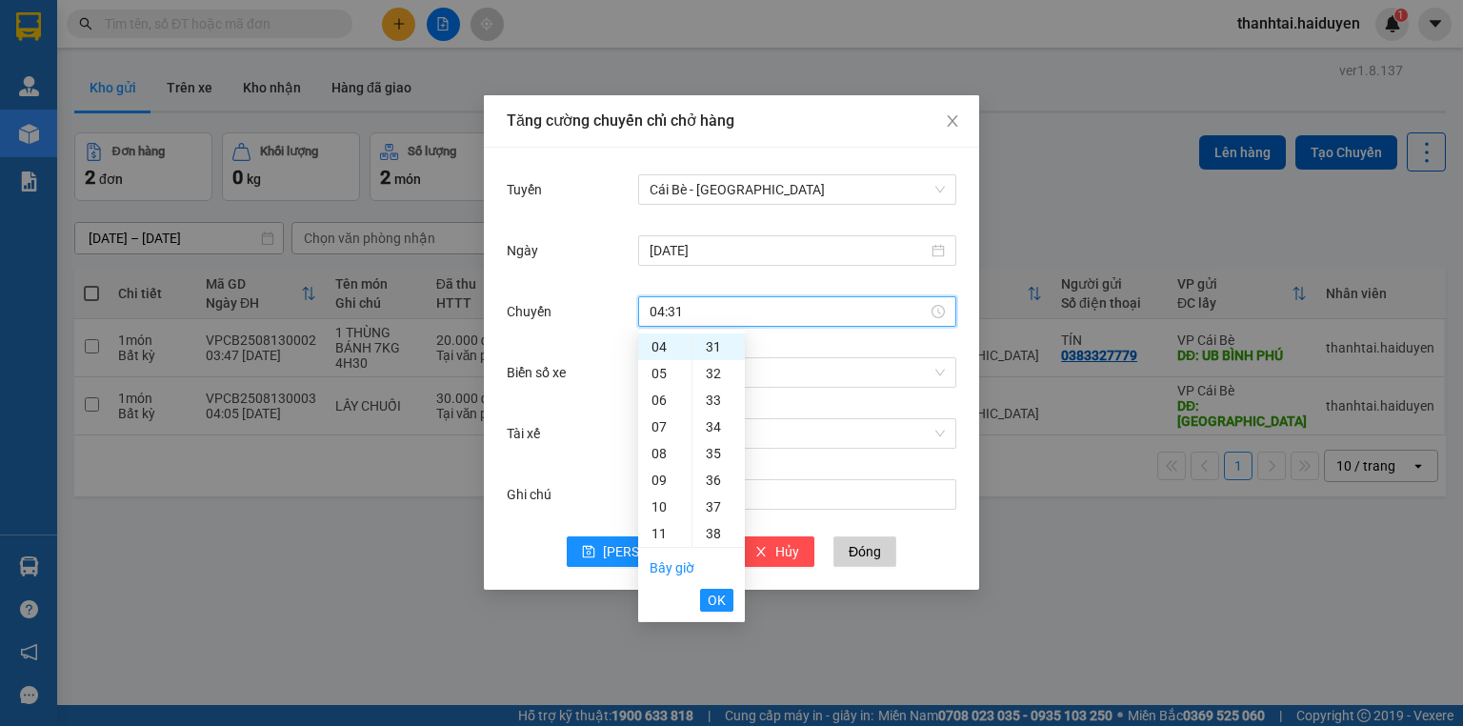
click at [713, 602] on span "OK" at bounding box center [717, 600] width 18 height 21
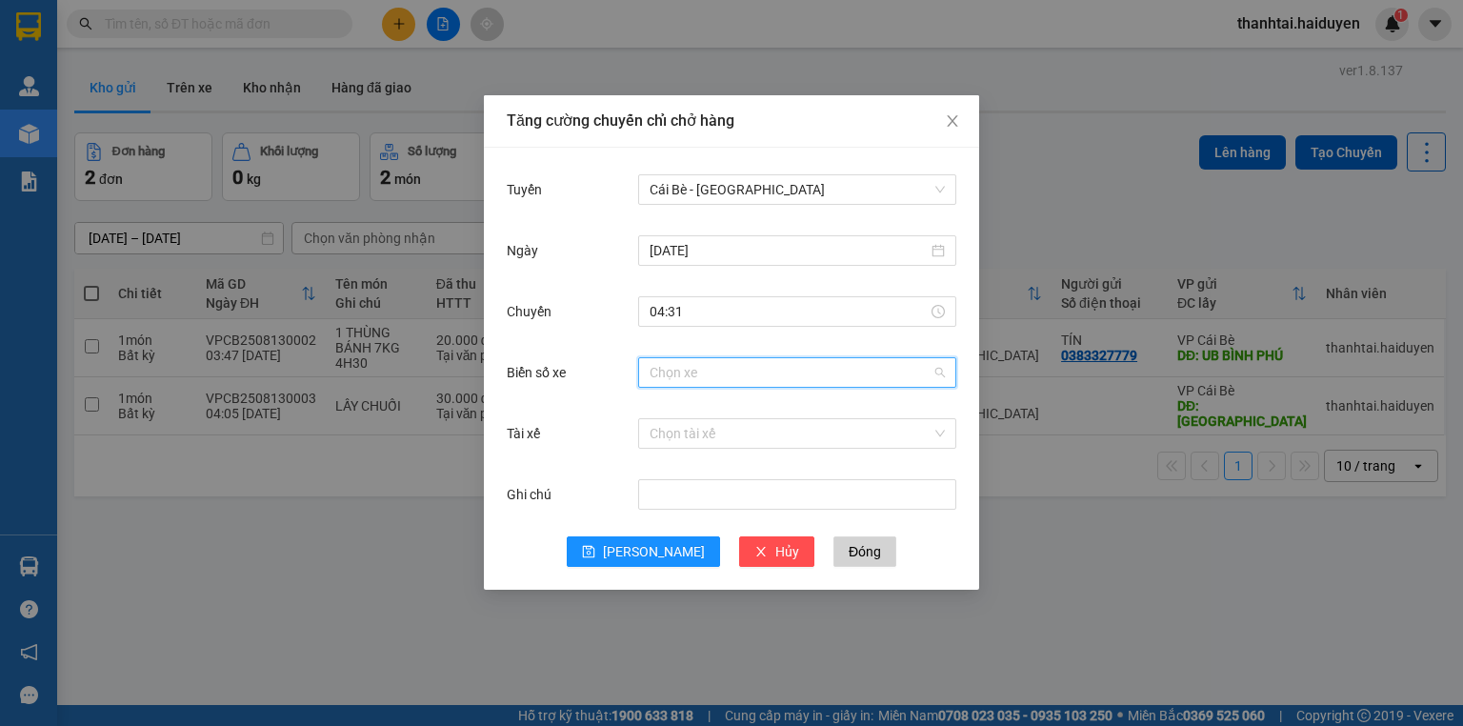
click at [682, 377] on input "Biển số xe" at bounding box center [791, 372] width 282 height 29
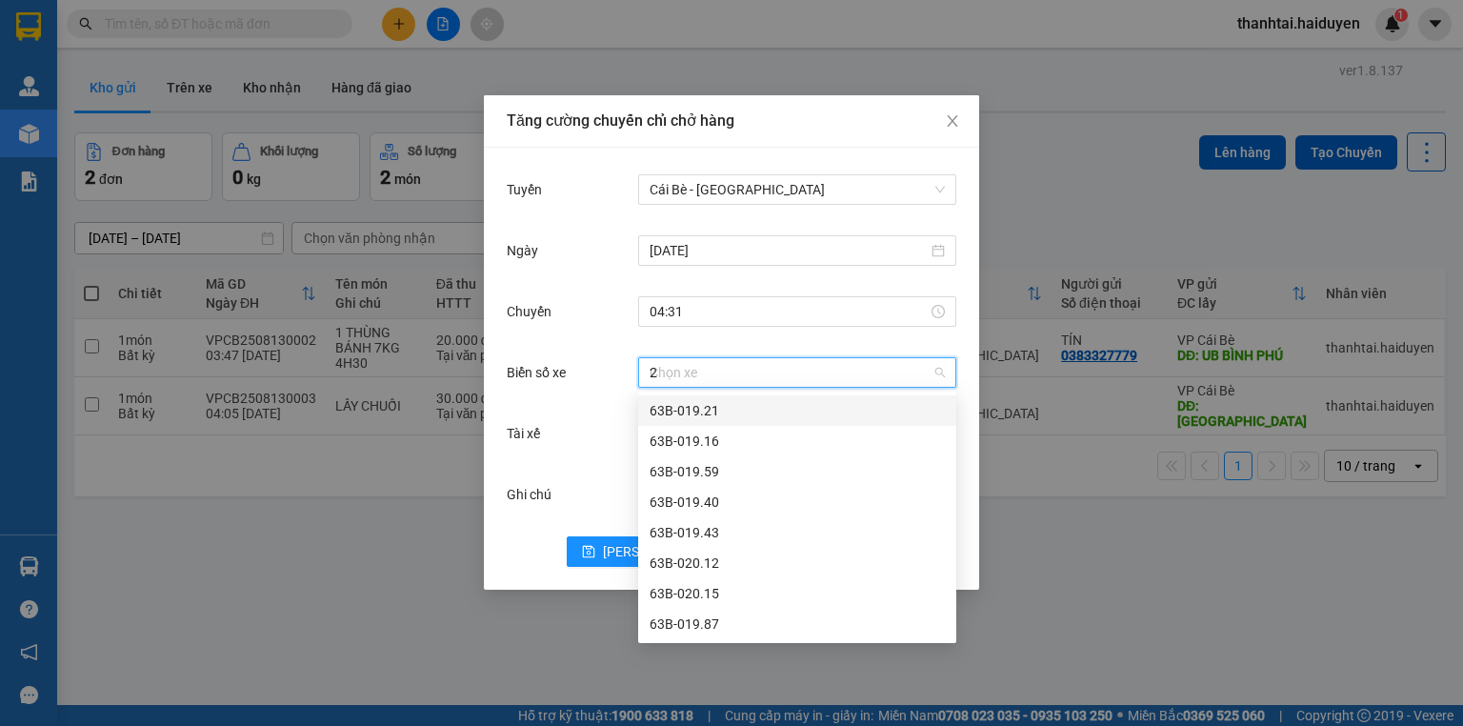
type input "28"
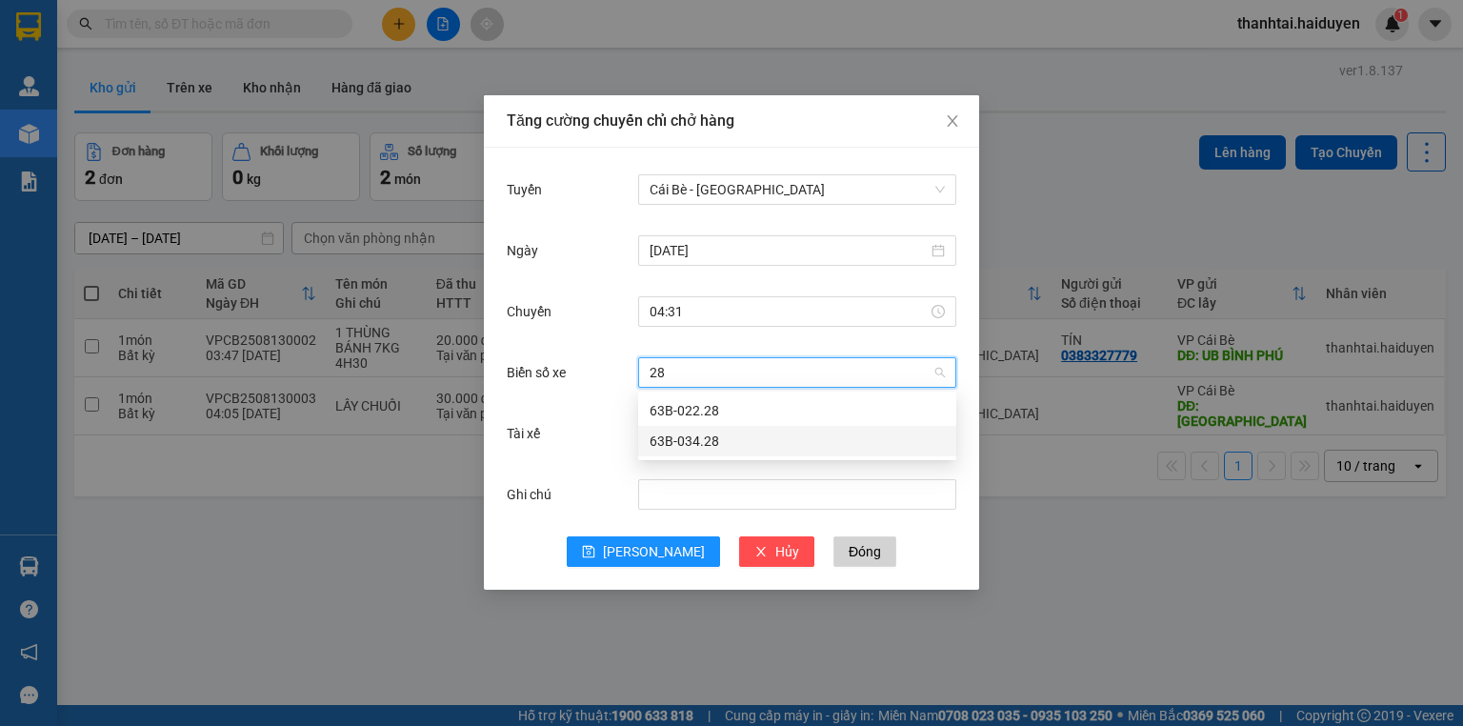
click at [706, 437] on div "63B-034.28" at bounding box center [797, 441] width 295 height 21
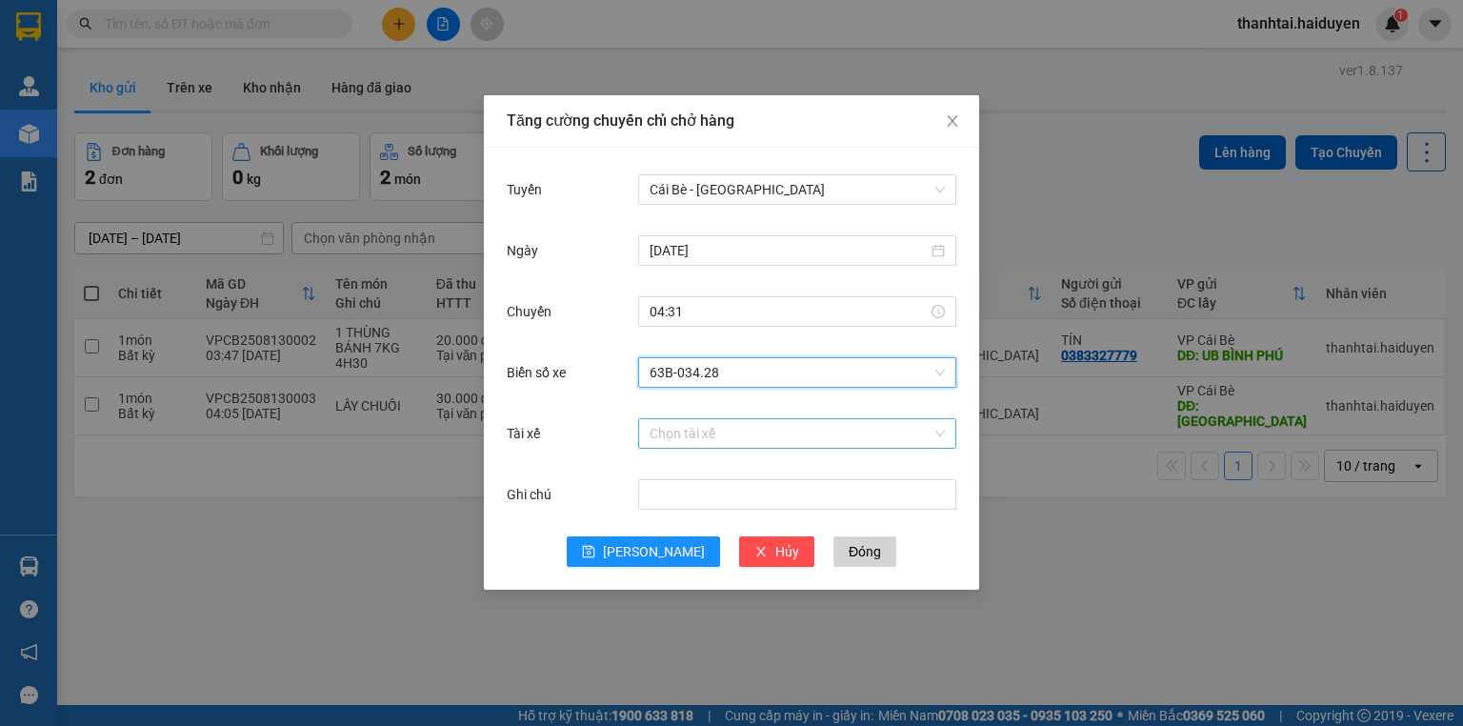
click at [690, 435] on input "Tài xế" at bounding box center [791, 433] width 282 height 29
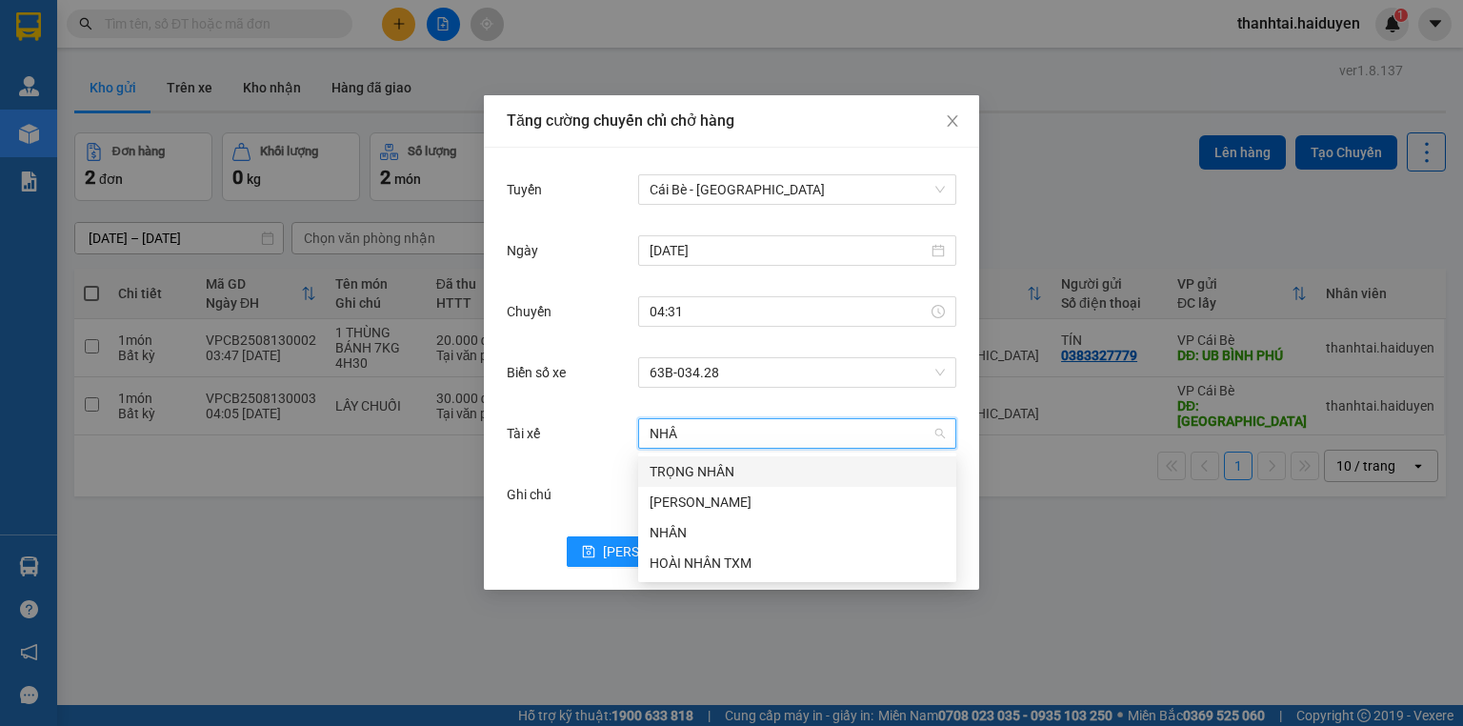
type input "NHÂN"
click at [729, 503] on div "[PERSON_NAME]" at bounding box center [797, 502] width 295 height 21
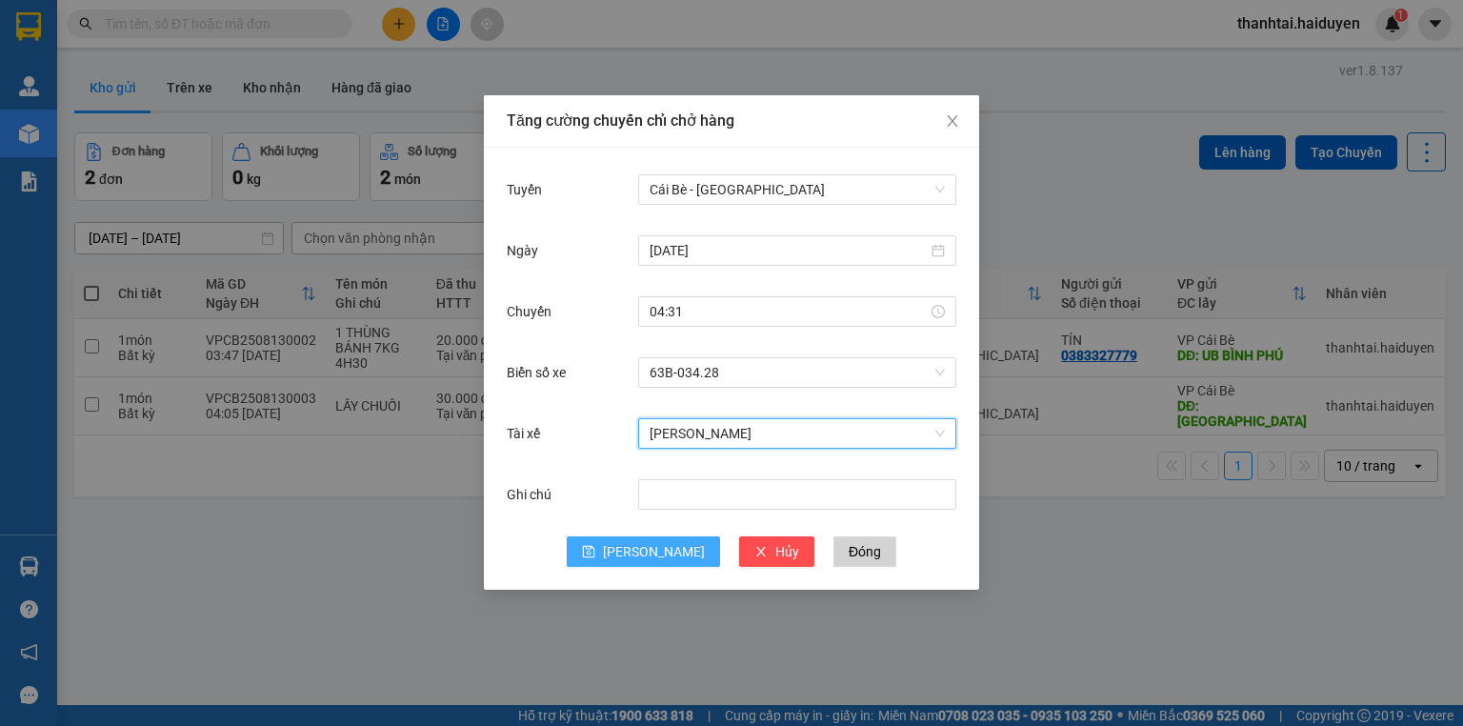
click at [645, 545] on span "[PERSON_NAME]" at bounding box center [654, 551] width 102 height 21
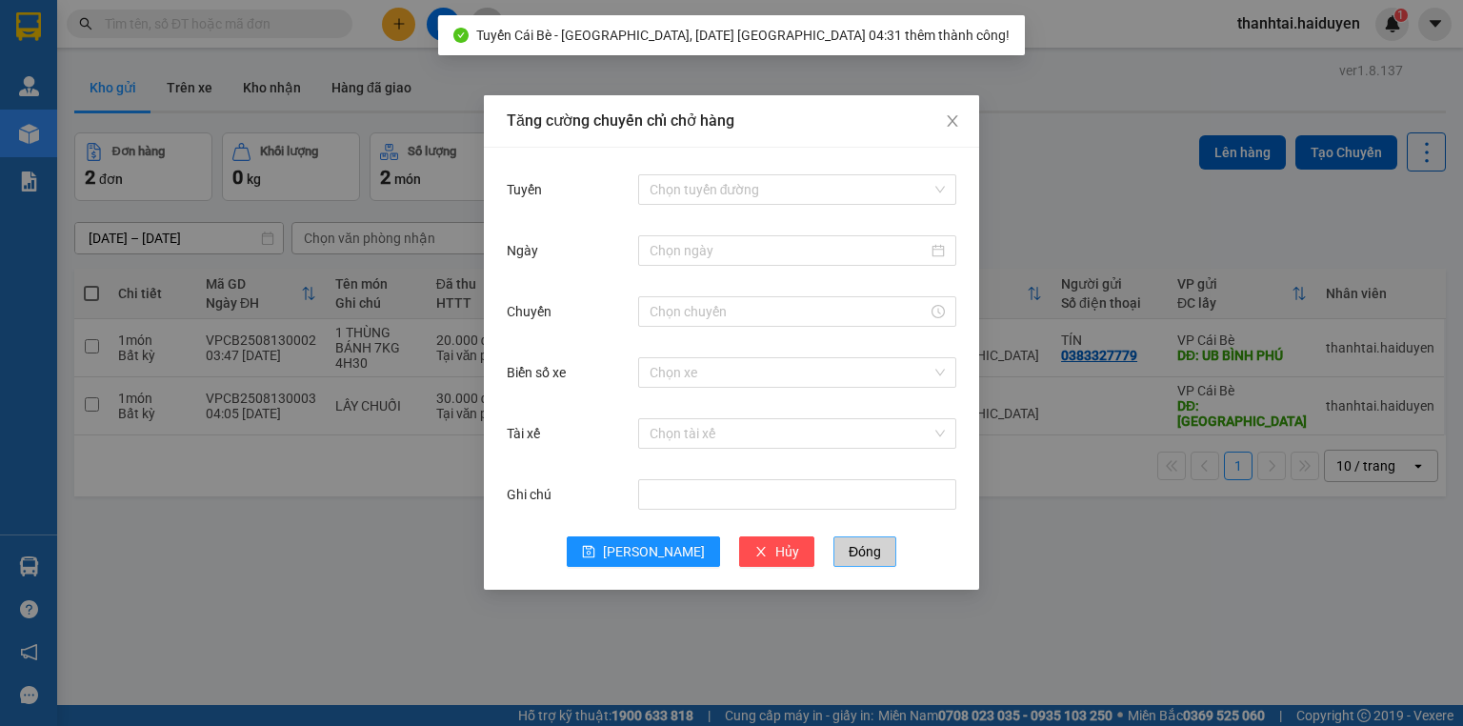
click at [849, 553] on span "Đóng" at bounding box center [865, 551] width 32 height 21
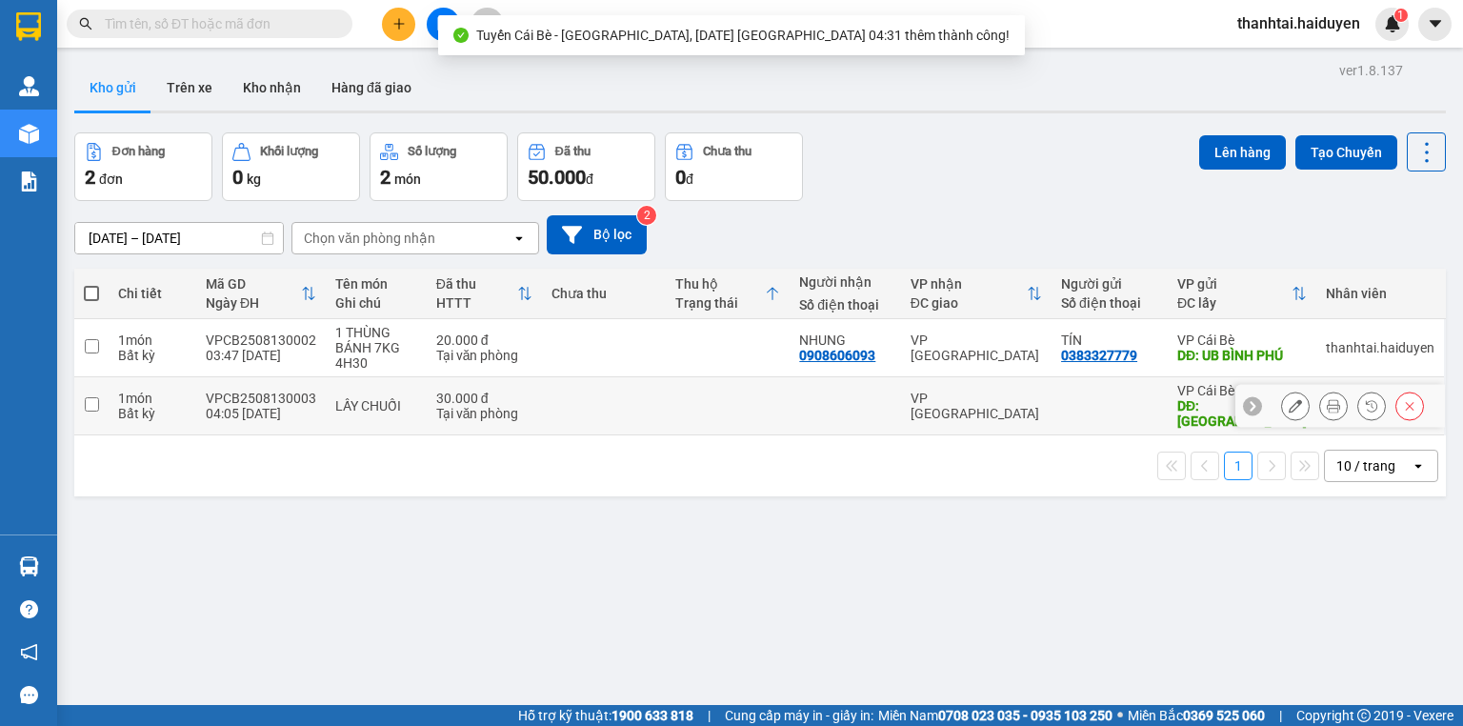
click at [612, 389] on td at bounding box center [604, 406] width 124 height 58
checkbox input "true"
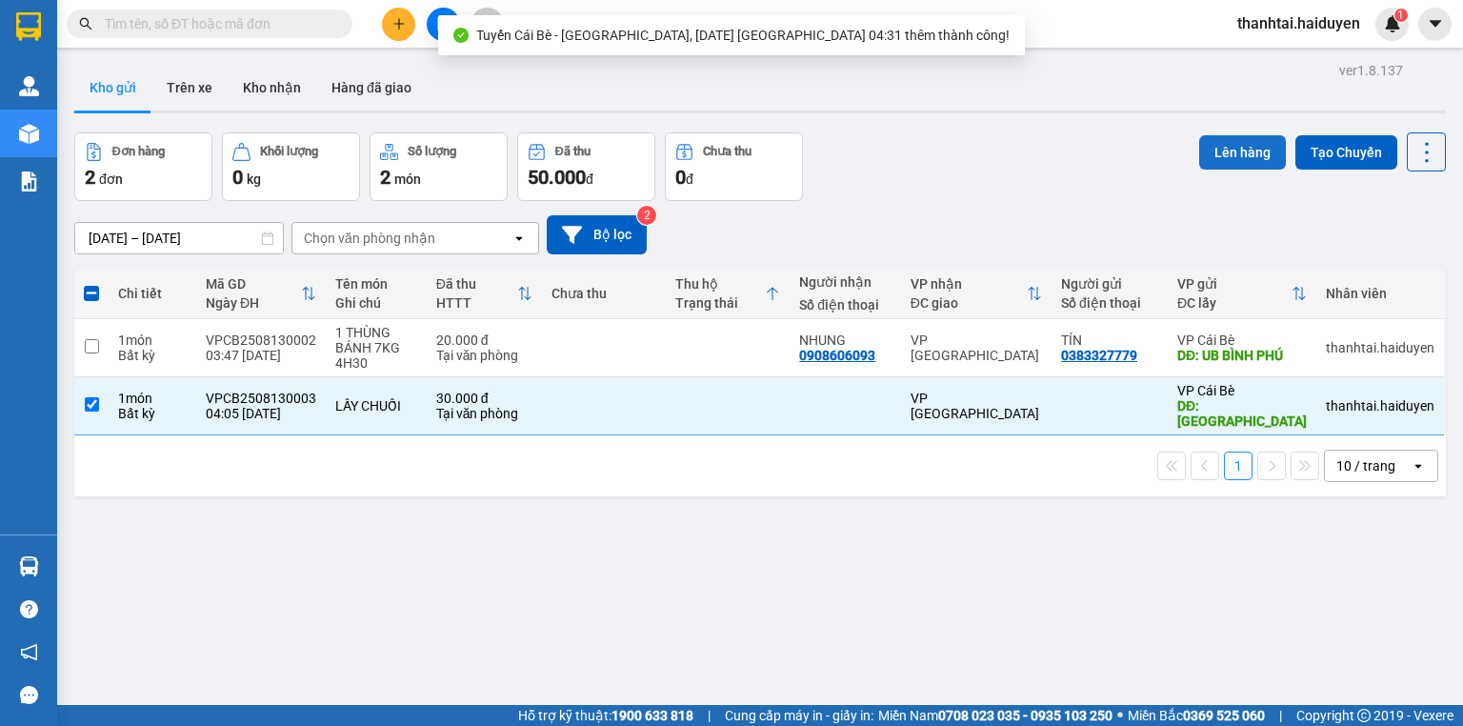
click at [1220, 144] on button "Lên hàng" at bounding box center [1242, 152] width 87 height 34
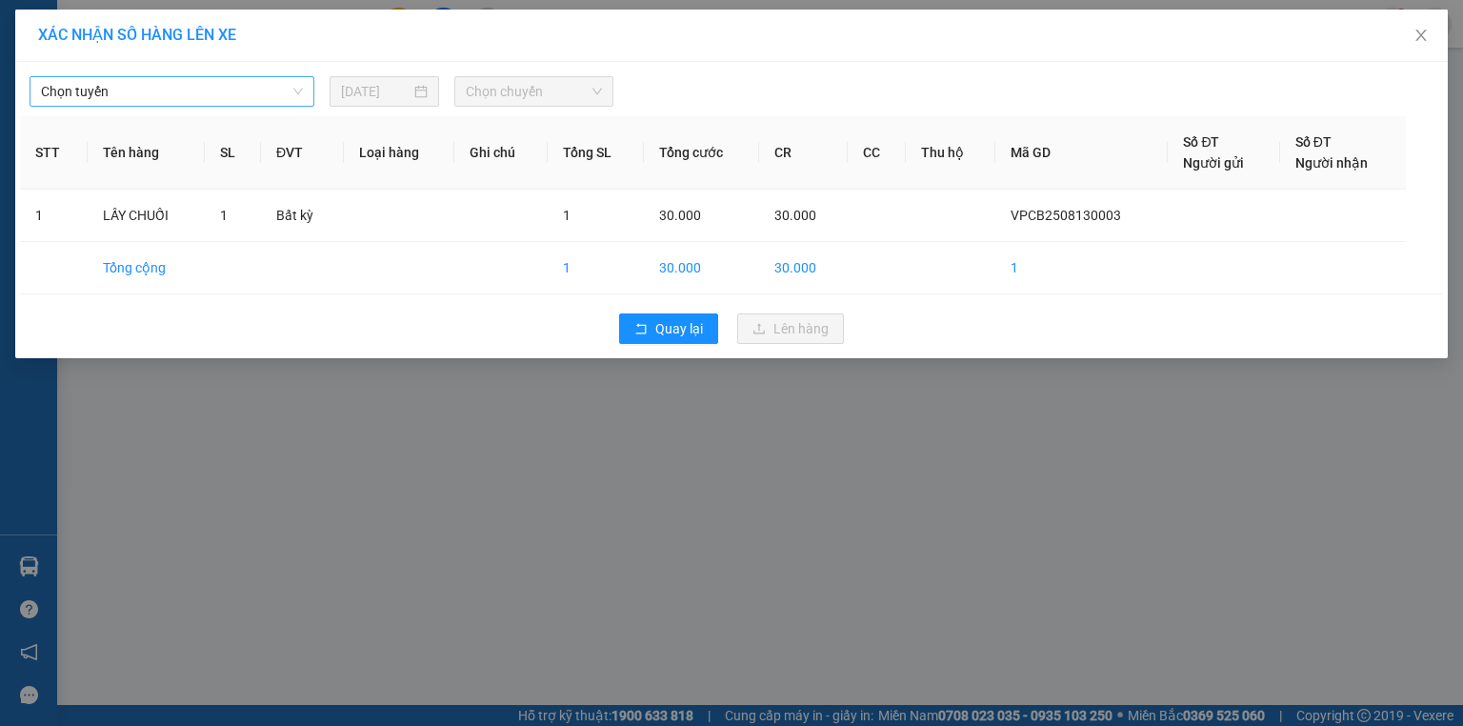
click at [217, 92] on span "Chọn tuyến" at bounding box center [172, 91] width 262 height 29
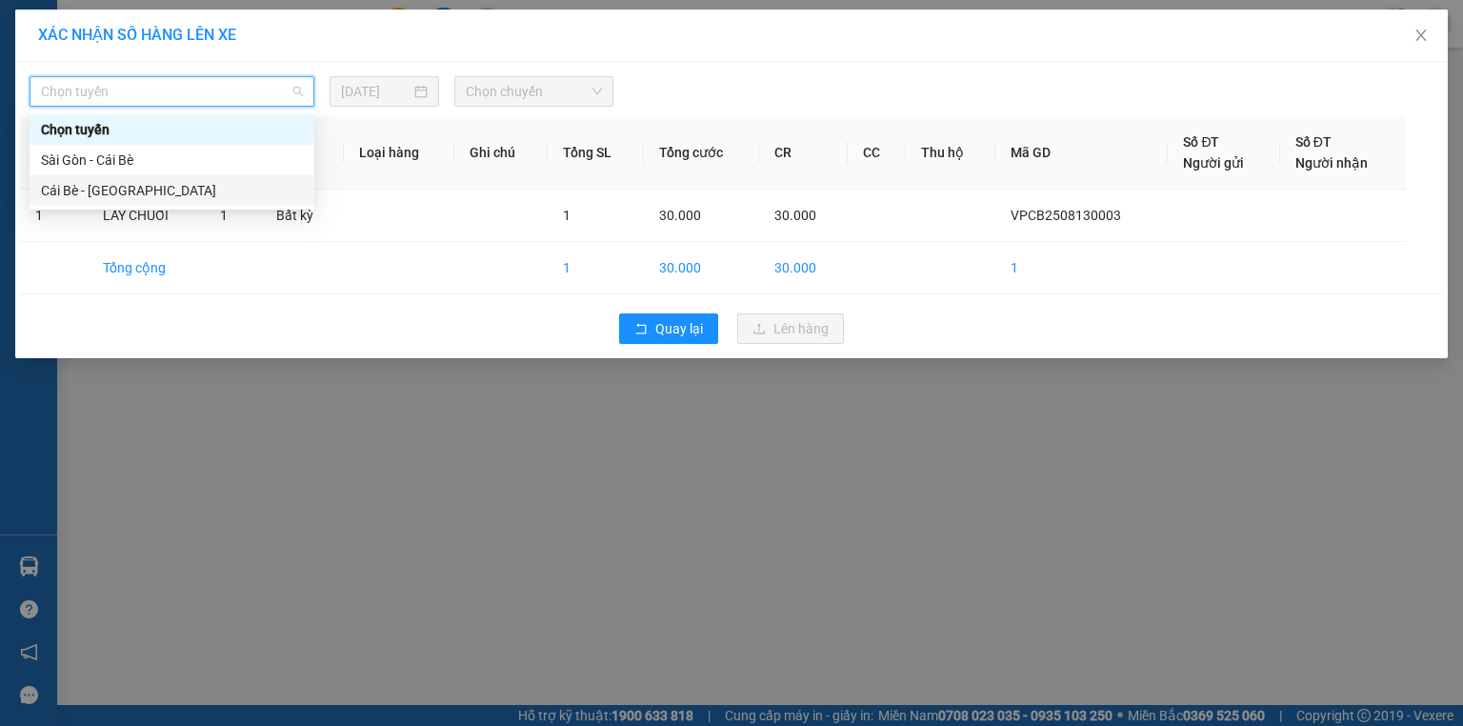
click at [134, 194] on div "Cái Bè - [GEOGRAPHIC_DATA]" at bounding box center [172, 190] width 262 height 21
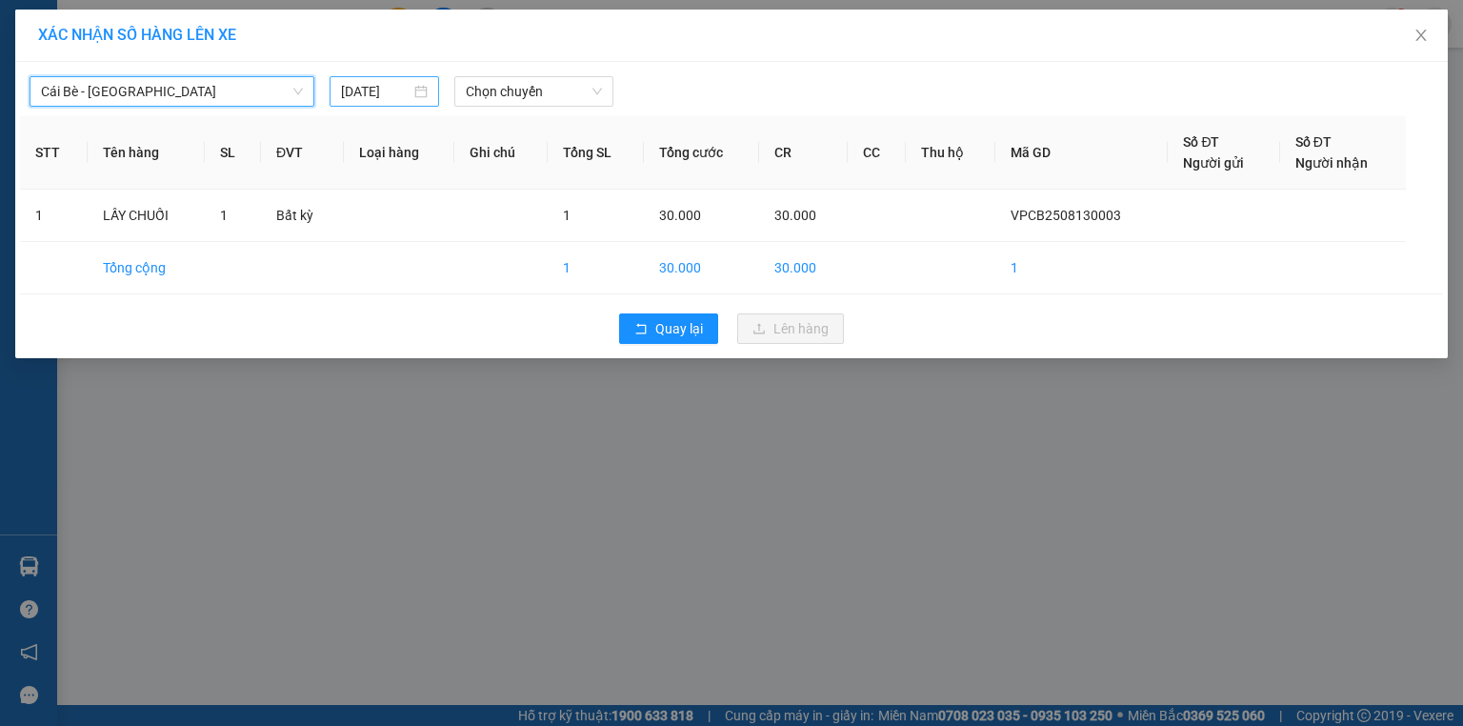
click at [370, 87] on input "[DATE]" at bounding box center [376, 91] width 70 height 21
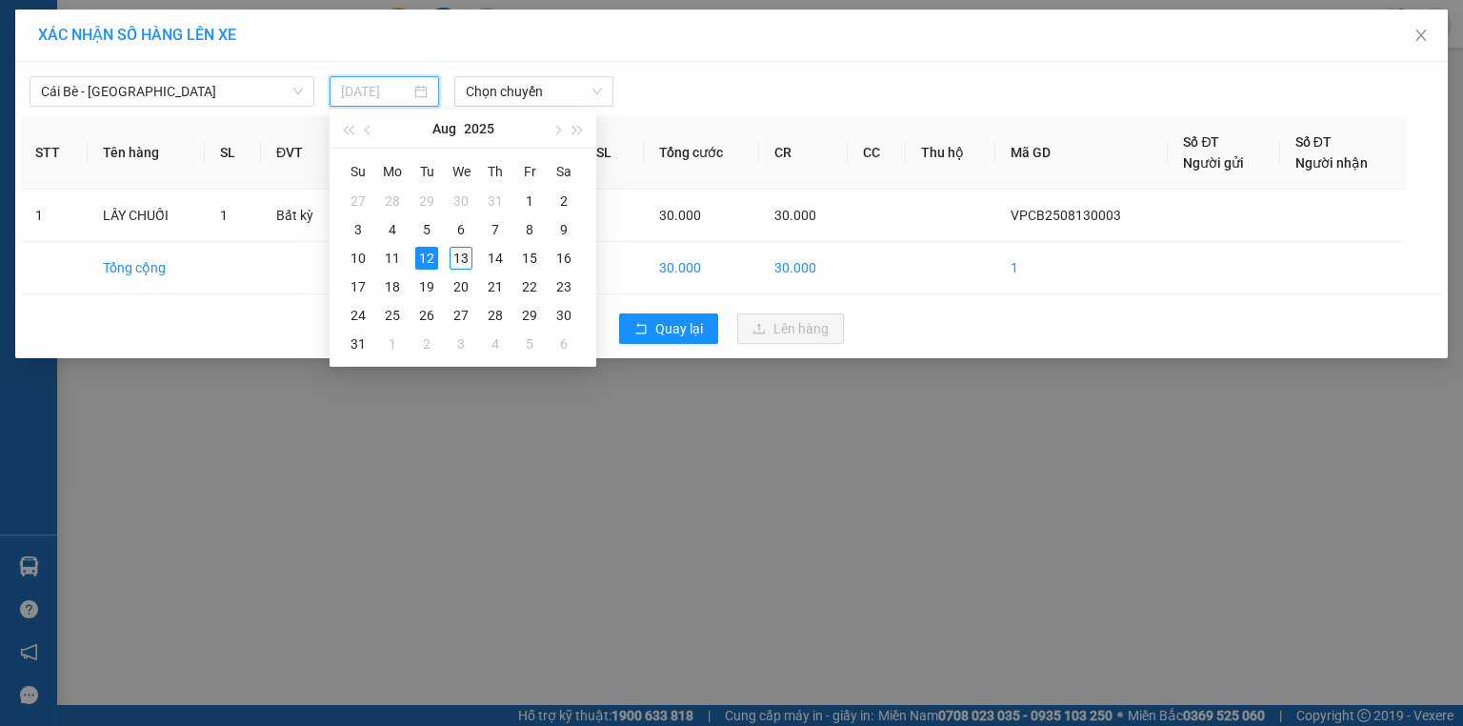
click at [462, 263] on div "13" at bounding box center [461, 258] width 23 height 23
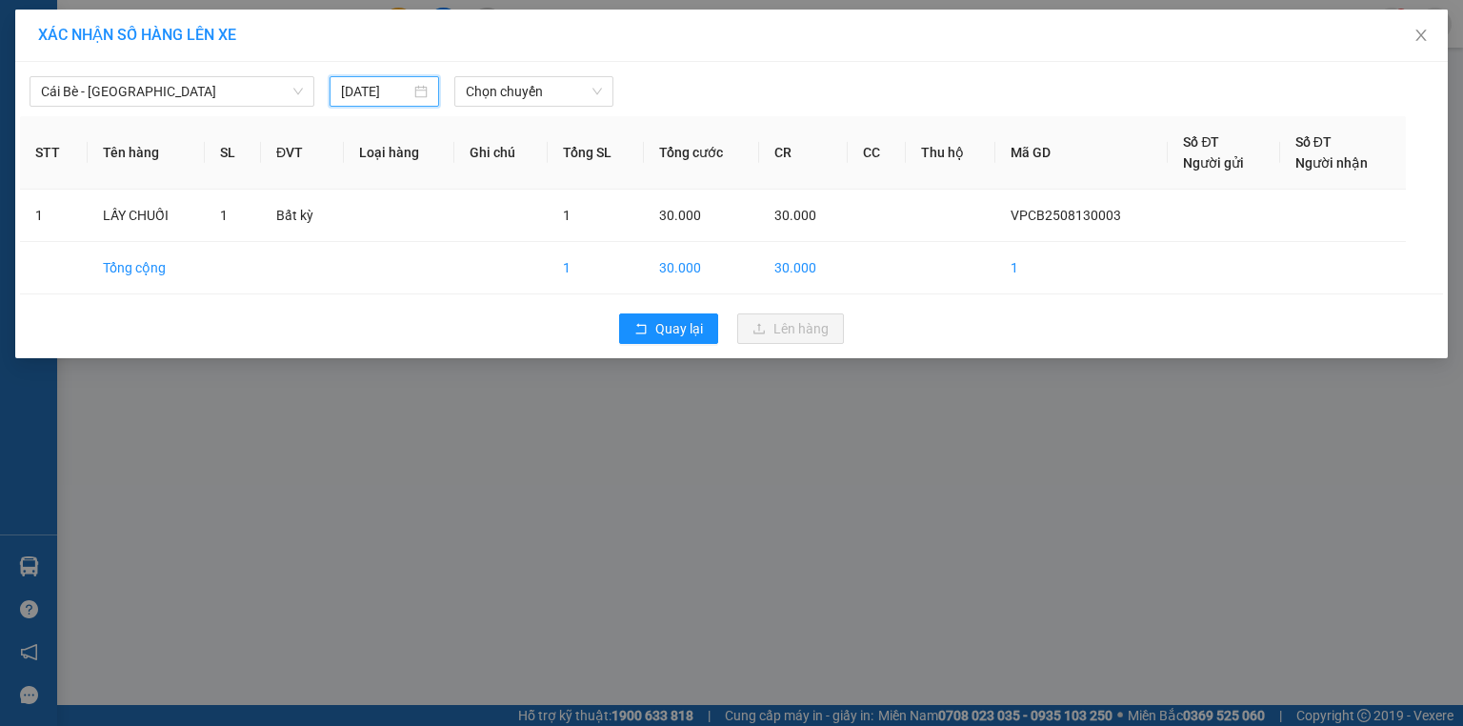
type input "[DATE]"
click at [523, 94] on span "Chọn chuyến" at bounding box center [534, 91] width 137 height 29
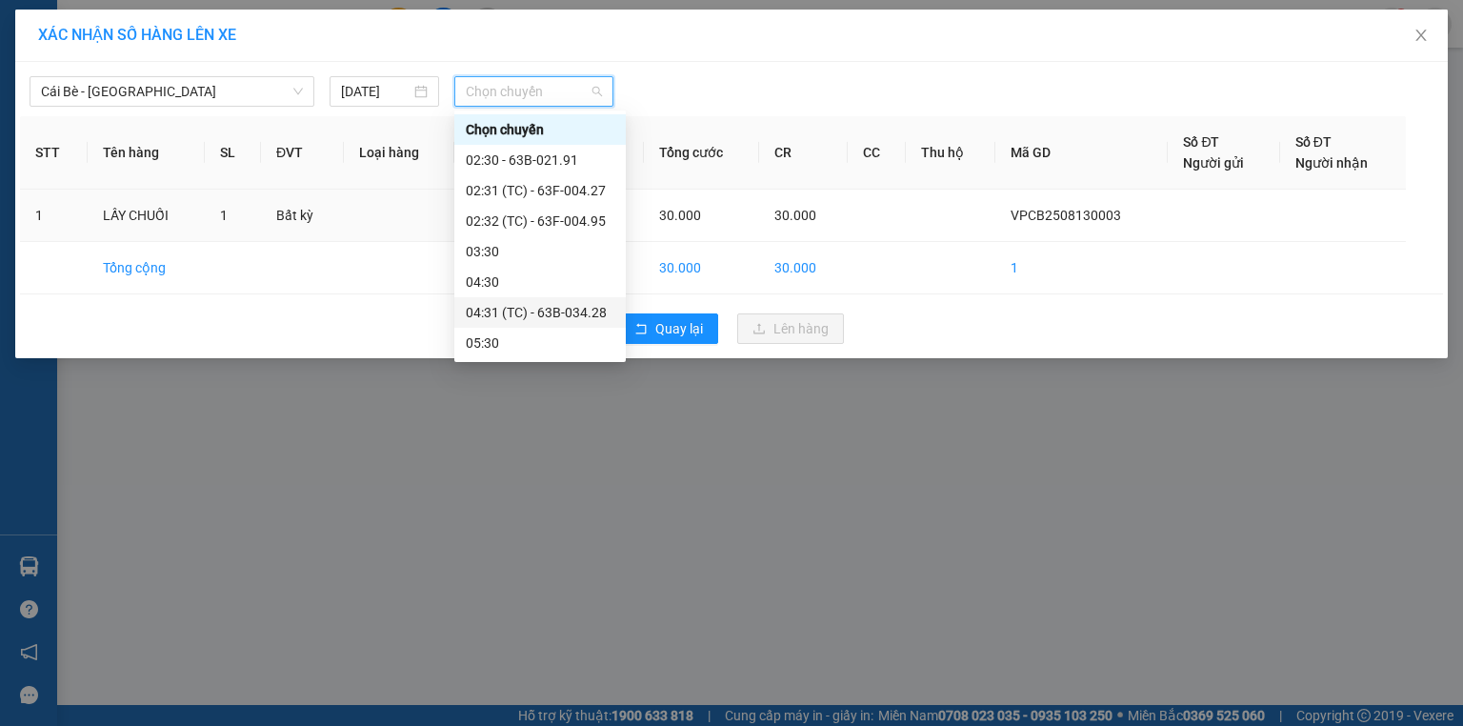
click at [524, 309] on div "04:31 (TC) - 63B-034.28" at bounding box center [540, 312] width 149 height 21
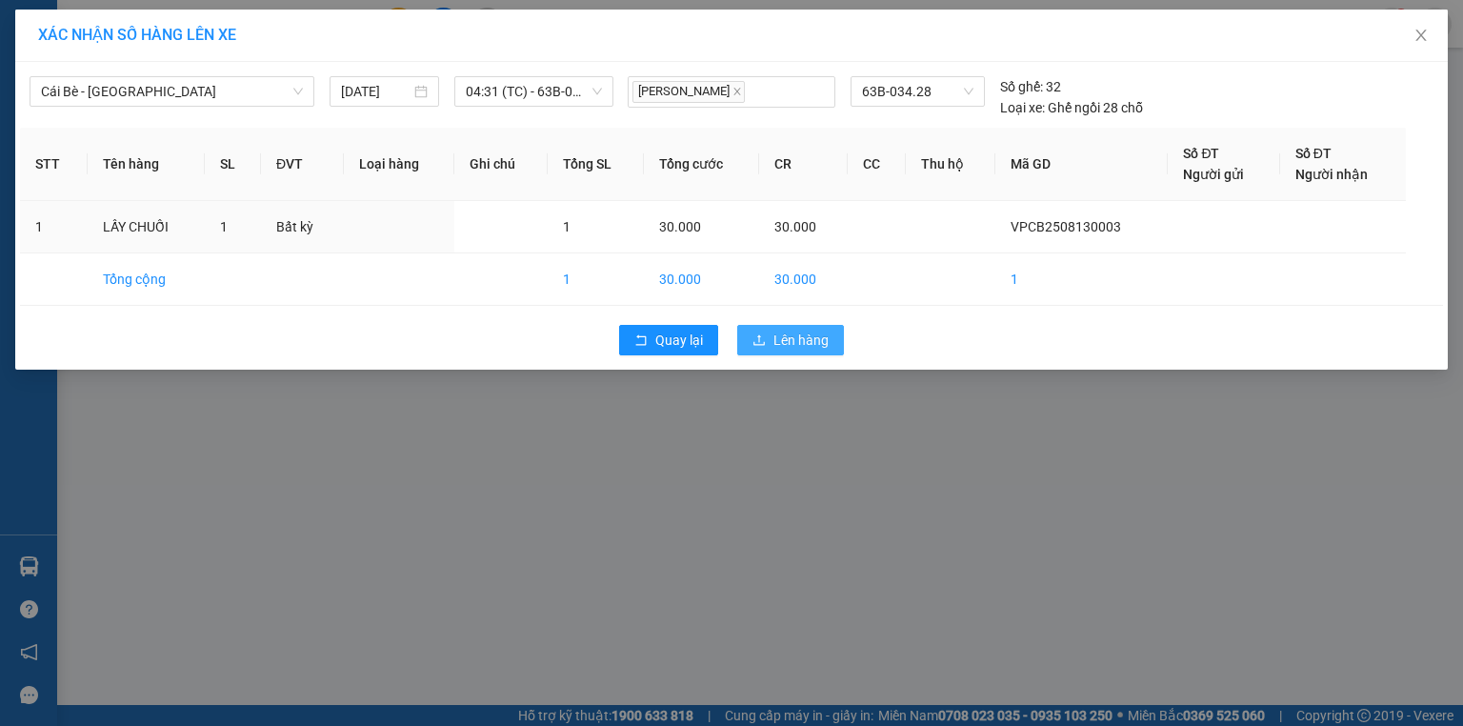
click at [796, 343] on span "Lên hàng" at bounding box center [801, 340] width 55 height 21
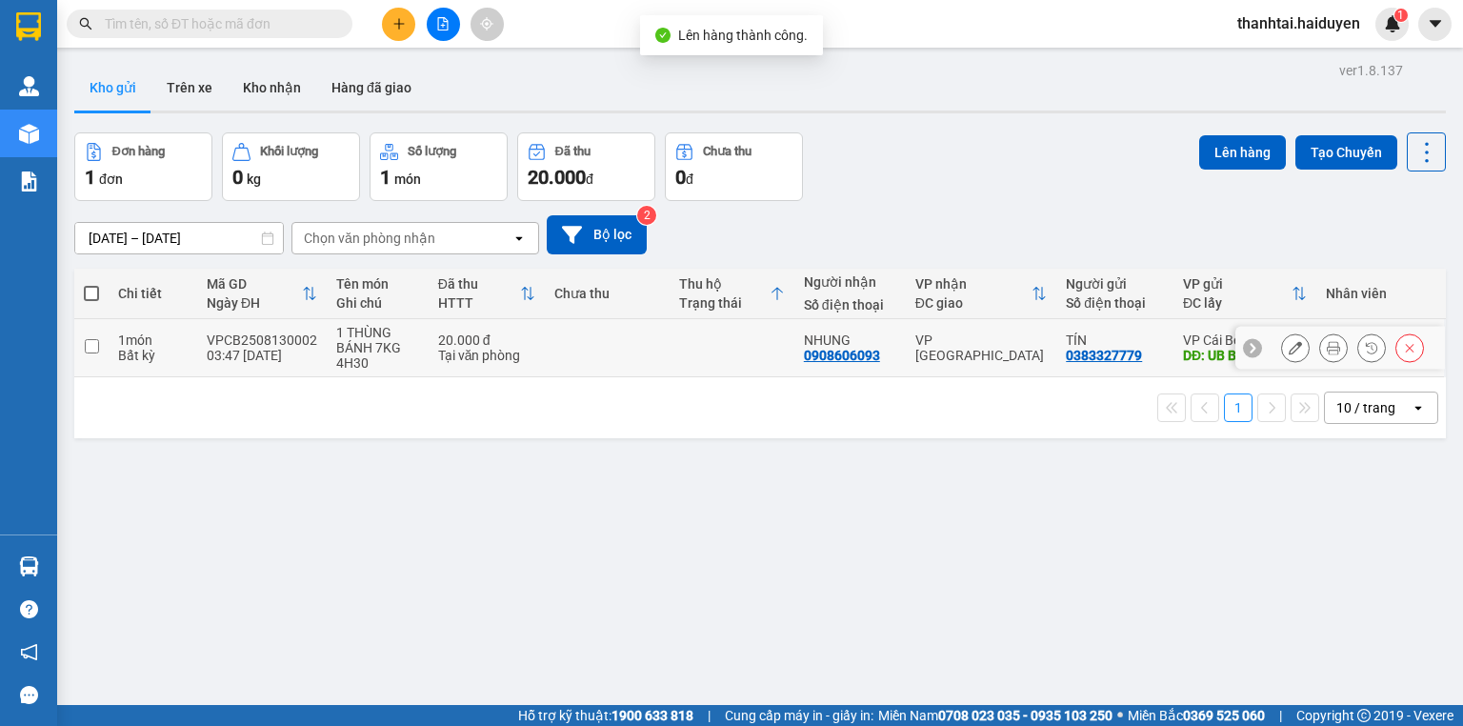
click at [579, 347] on td at bounding box center [607, 348] width 125 height 58
checkbox input "true"
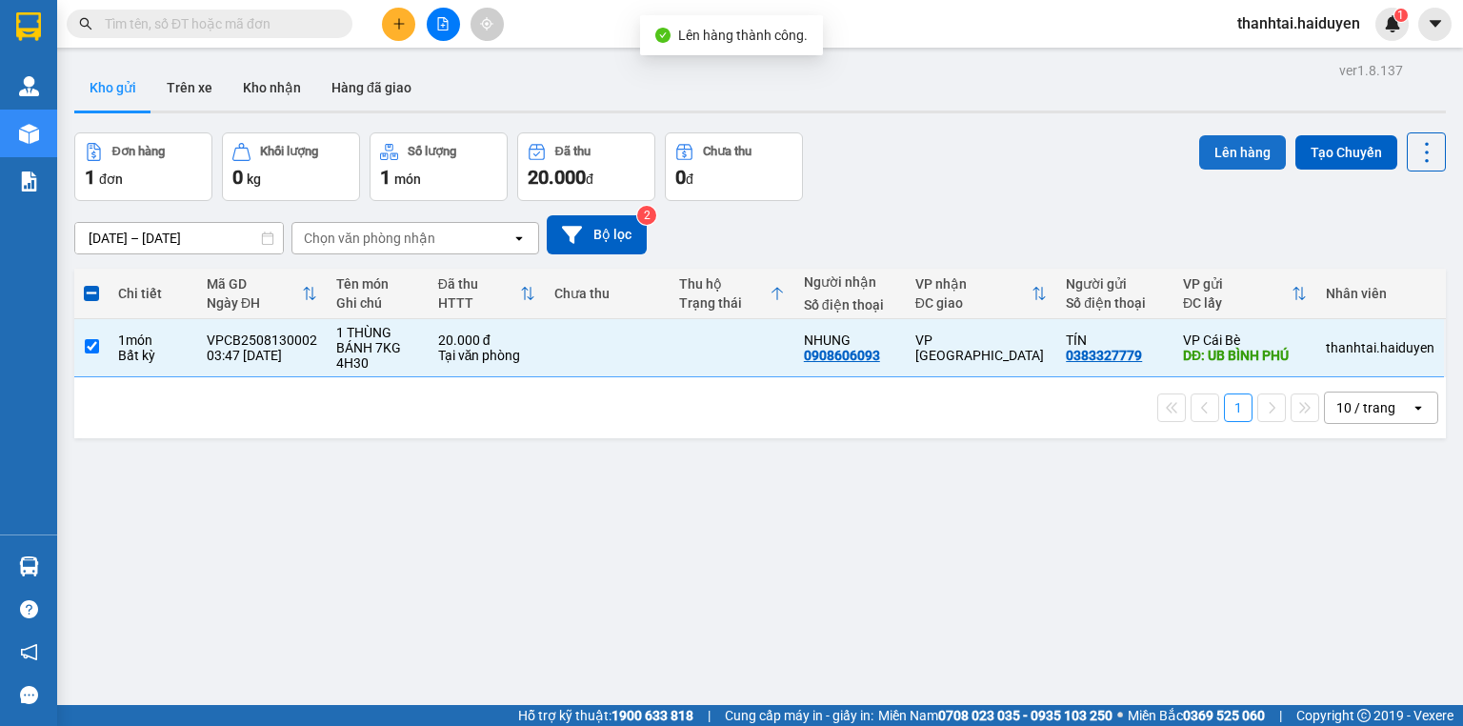
click at [1212, 139] on button "Lên hàng" at bounding box center [1242, 152] width 87 height 34
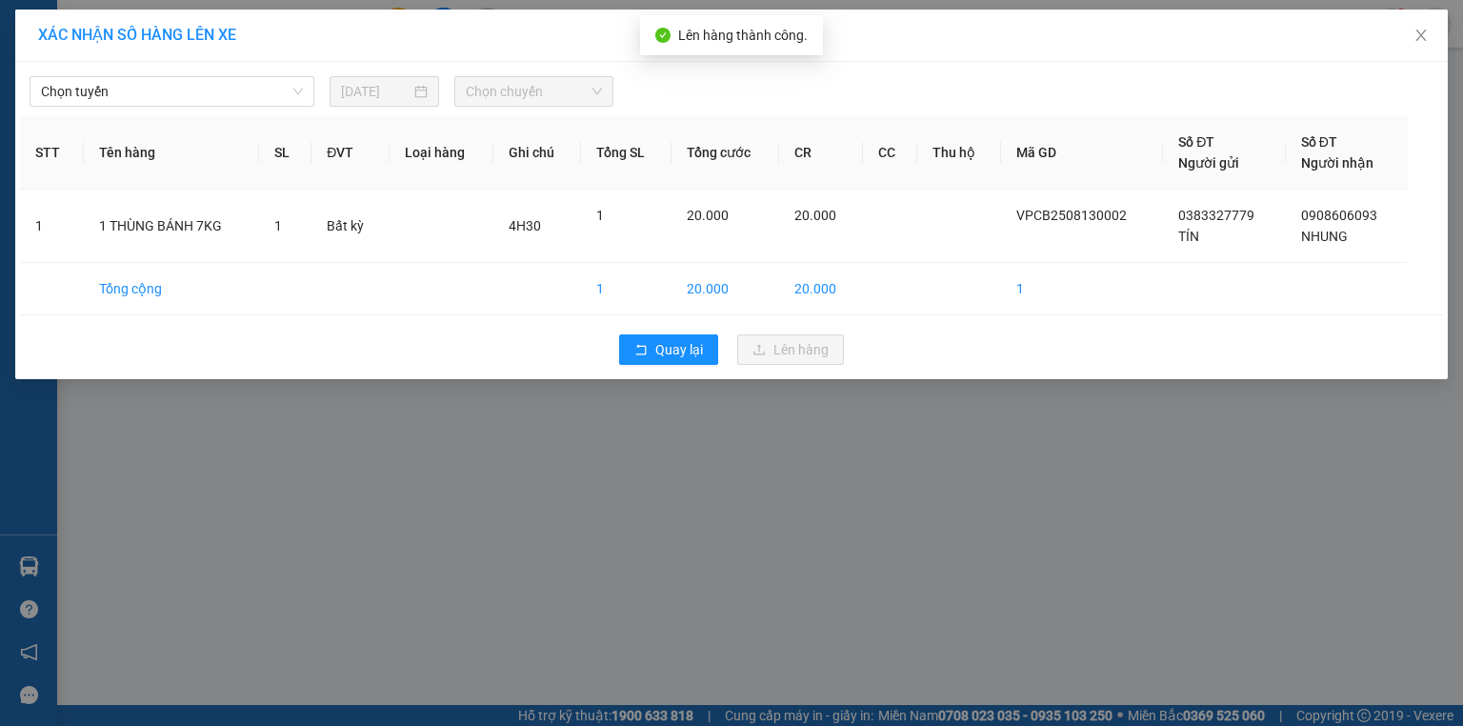
click at [191, 70] on div "Chọn tuyến [DATE] Chọn chuyến" at bounding box center [731, 87] width 1423 height 40
click at [158, 108] on div "Chọn tuyến [DATE] Chọn chuyến STT Tên hàng SL ĐVT Loại hàng Ghi chú Tổng SL Tổn…" at bounding box center [731, 220] width 1433 height 317
click at [187, 72] on div "Chọn tuyến [DATE] Chọn chuyến" at bounding box center [731, 87] width 1423 height 40
click at [185, 97] on span "Chọn tuyến" at bounding box center [172, 91] width 262 height 29
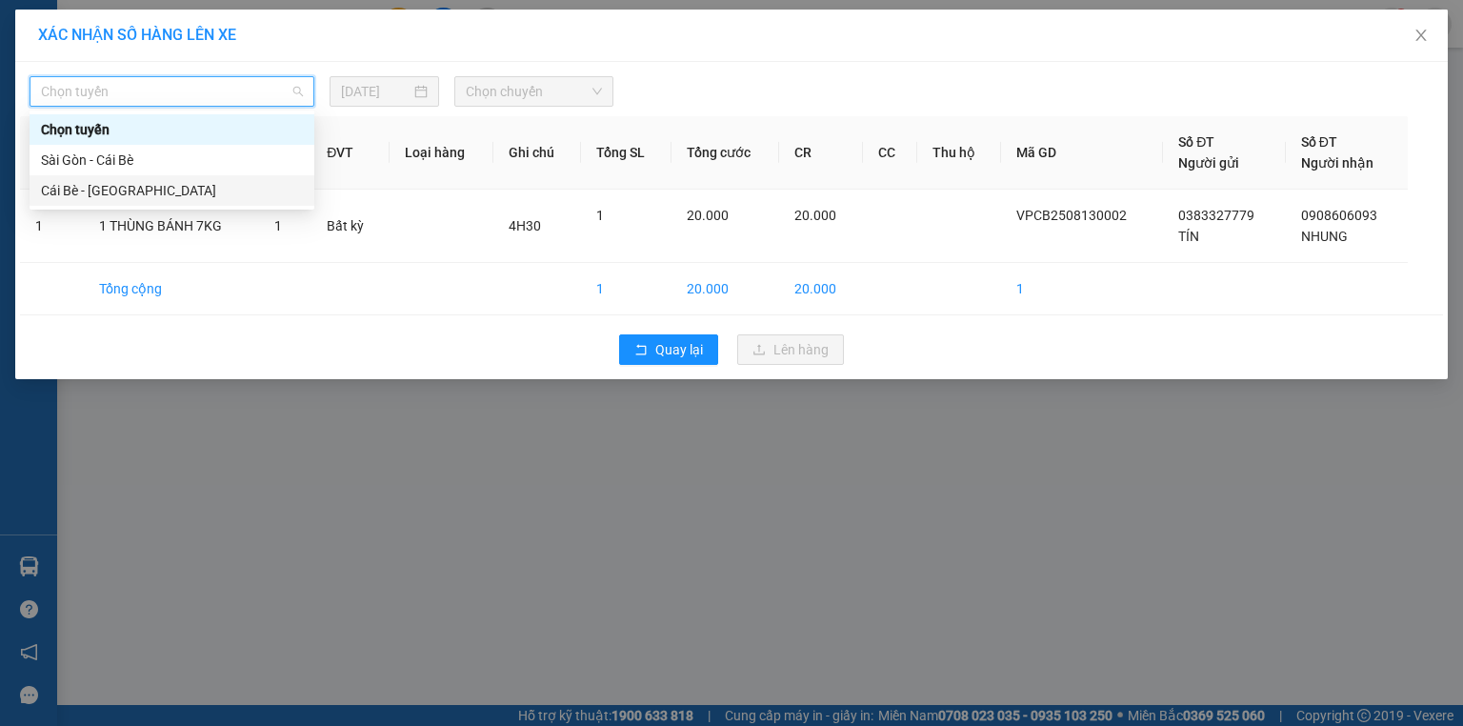
click at [160, 186] on div "Cái Bè - [GEOGRAPHIC_DATA]" at bounding box center [172, 190] width 262 height 21
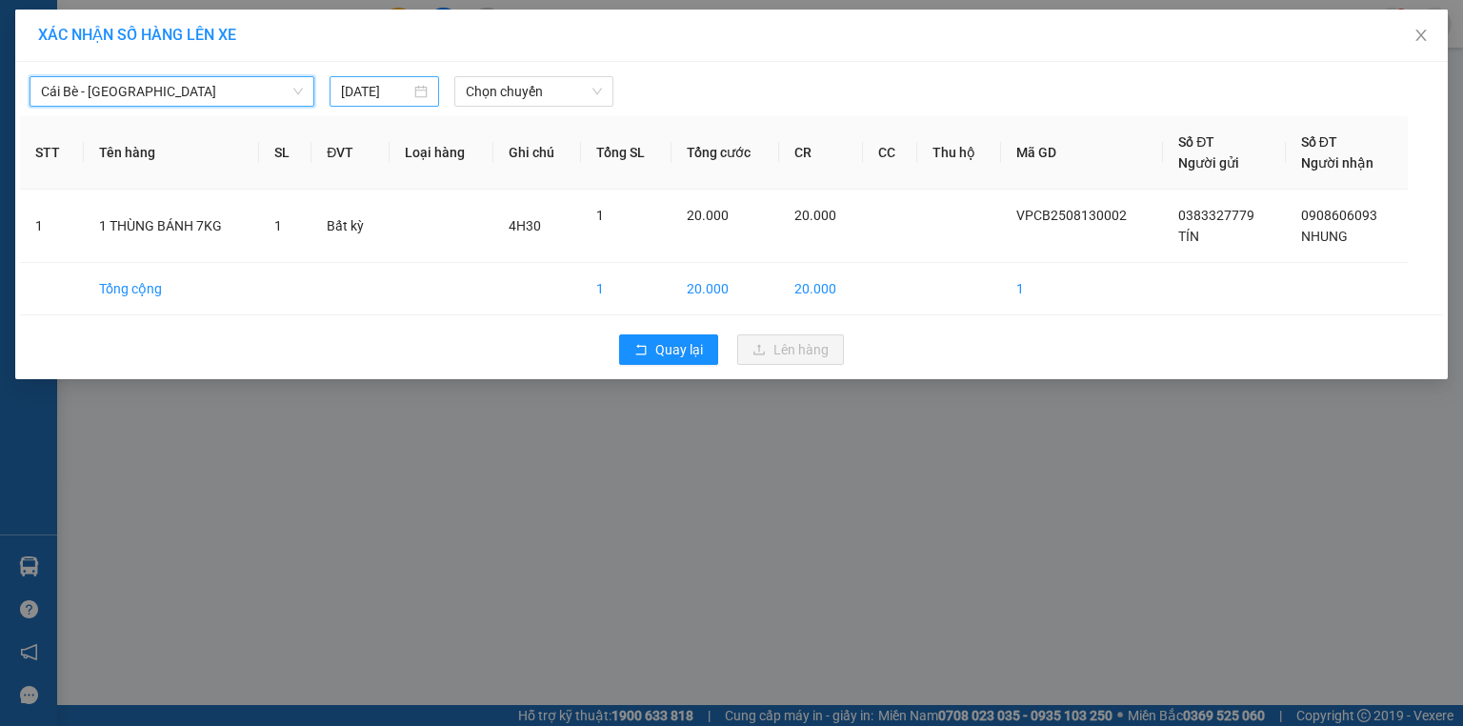
click at [377, 92] on input "[DATE]" at bounding box center [376, 91] width 70 height 21
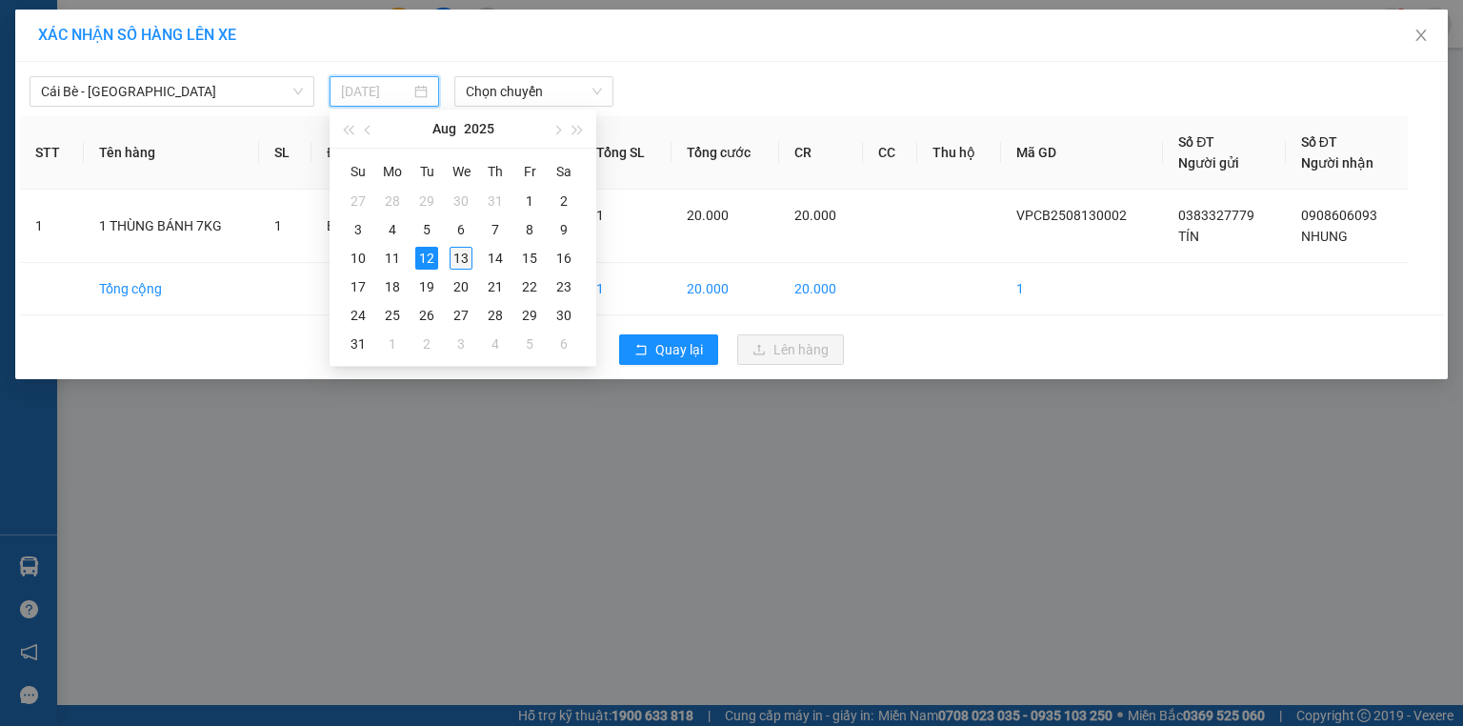
click at [459, 260] on div "13" at bounding box center [461, 258] width 23 height 23
type input "[DATE]"
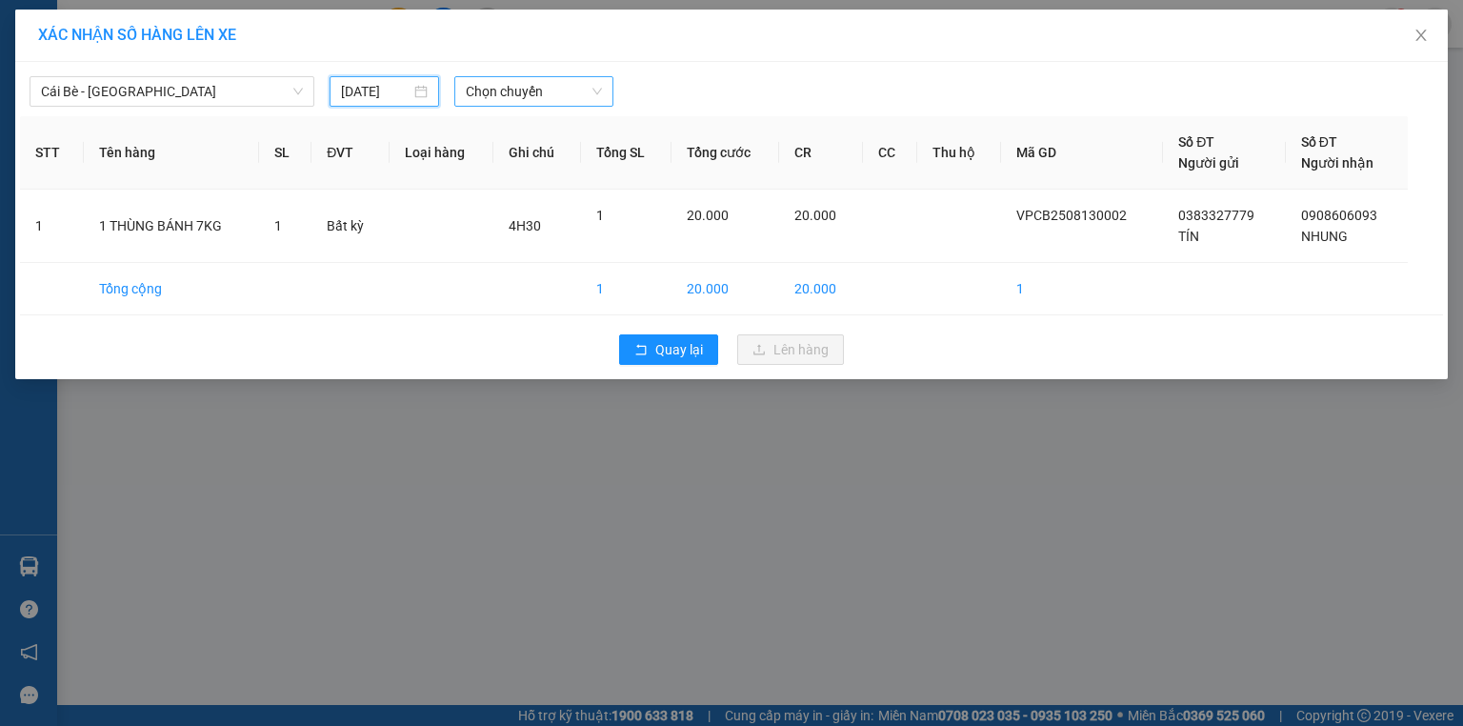
click at [507, 88] on span "Chọn chuyến" at bounding box center [534, 91] width 137 height 29
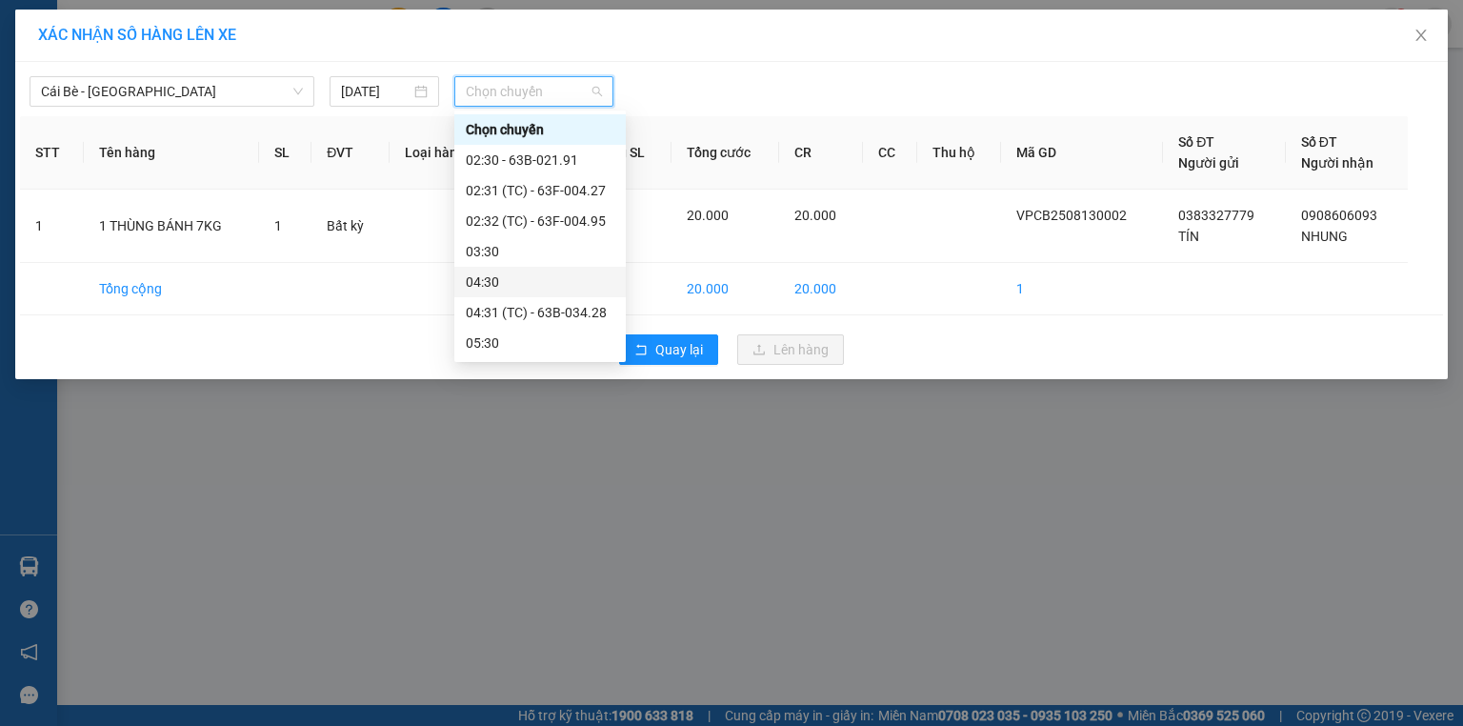
click at [500, 282] on div "04:30" at bounding box center [540, 281] width 149 height 21
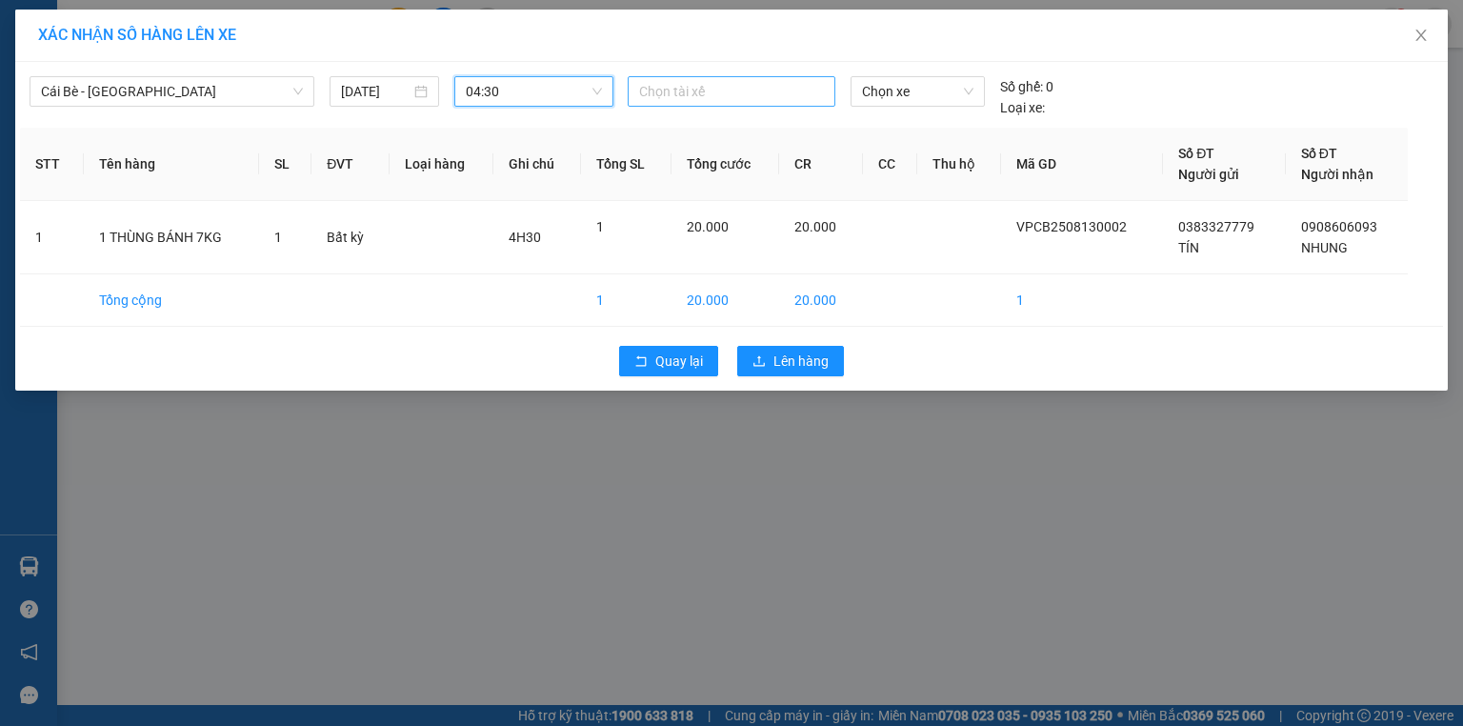
click at [701, 95] on div at bounding box center [732, 91] width 198 height 23
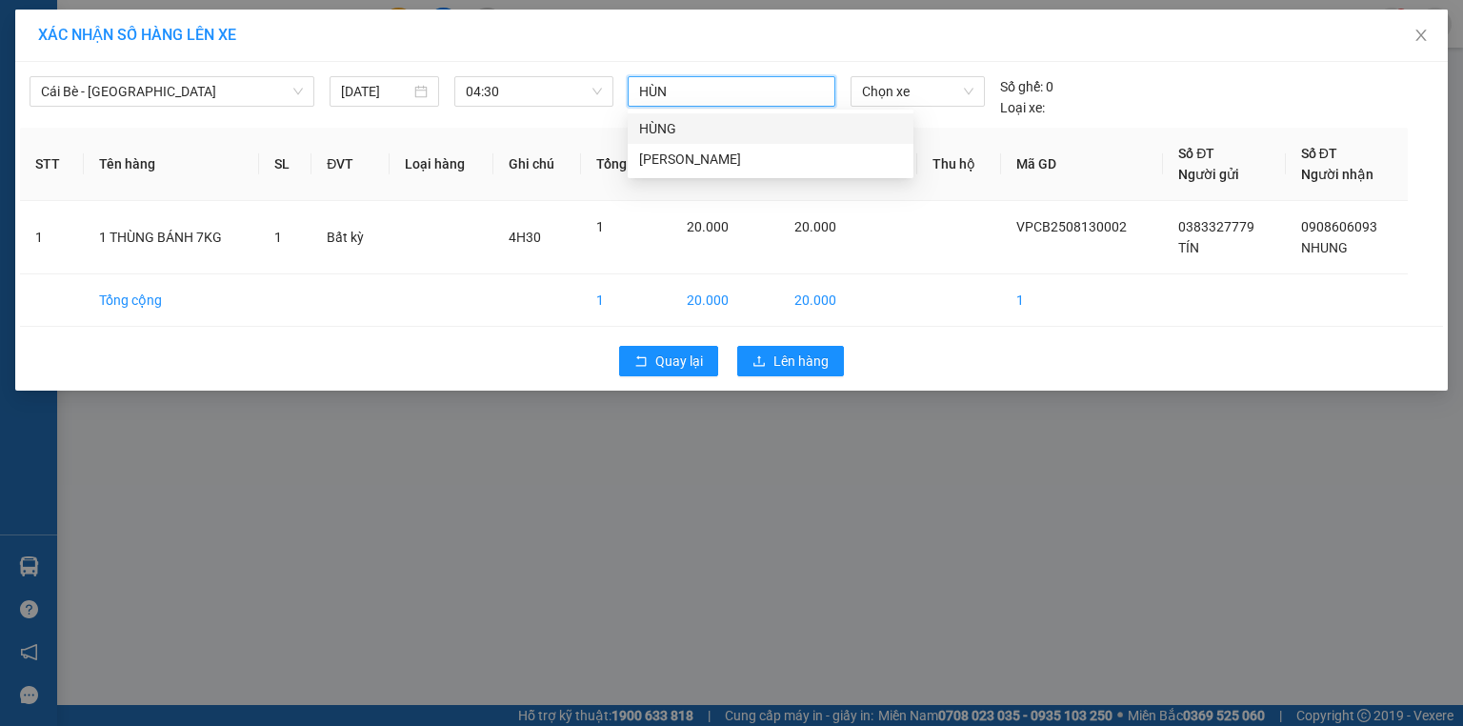
type input "HÙNG"
click at [709, 135] on div "HÙNG" at bounding box center [770, 128] width 263 height 21
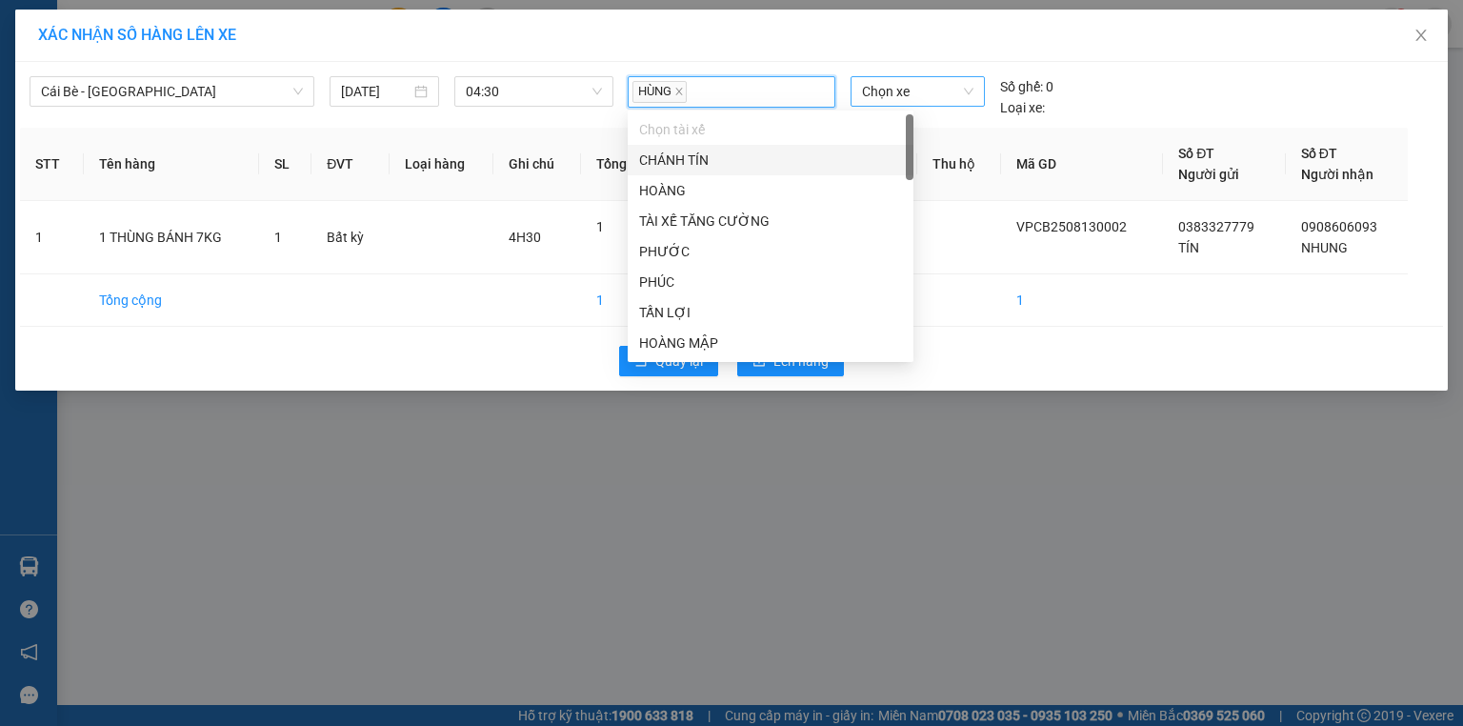
click at [880, 91] on span "Chọn xe" at bounding box center [917, 91] width 111 height 29
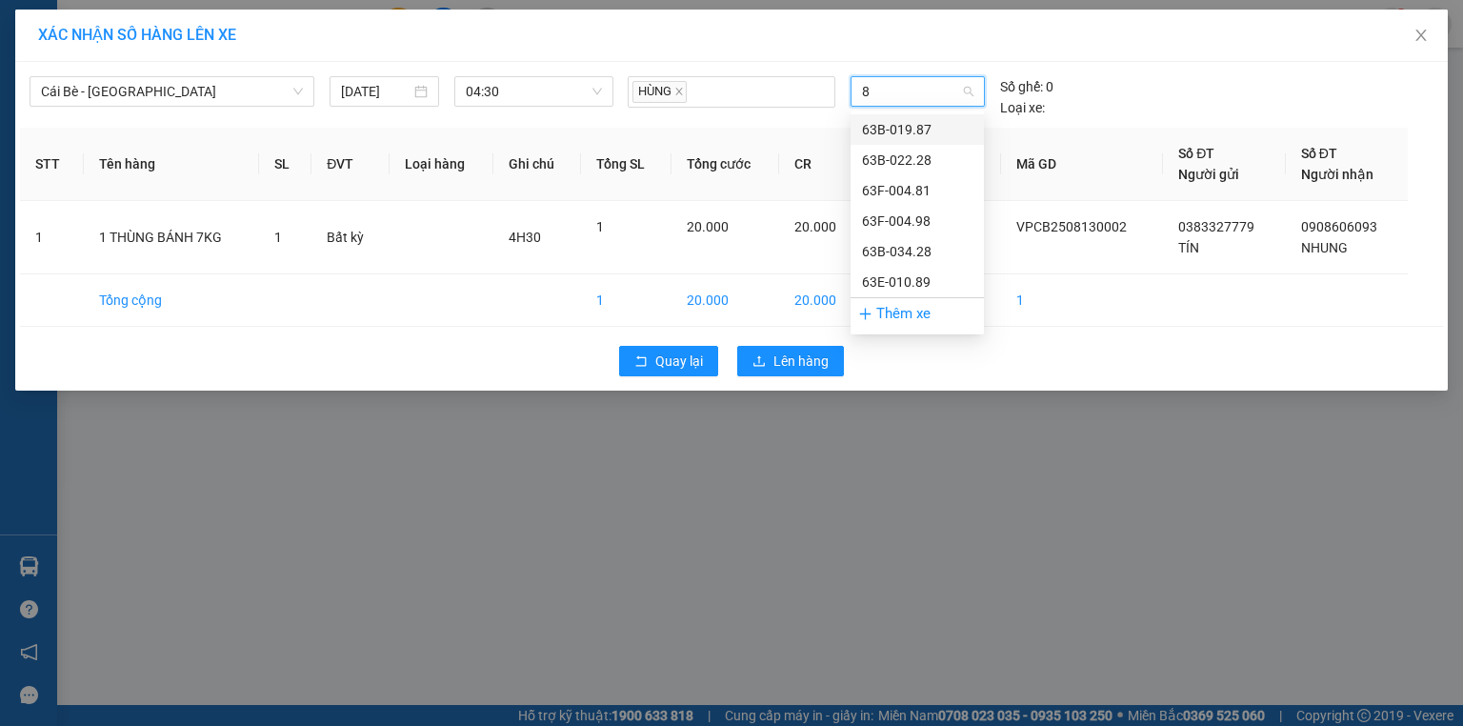
type input "81"
click at [915, 131] on div "63F-004.81" at bounding box center [917, 129] width 111 height 21
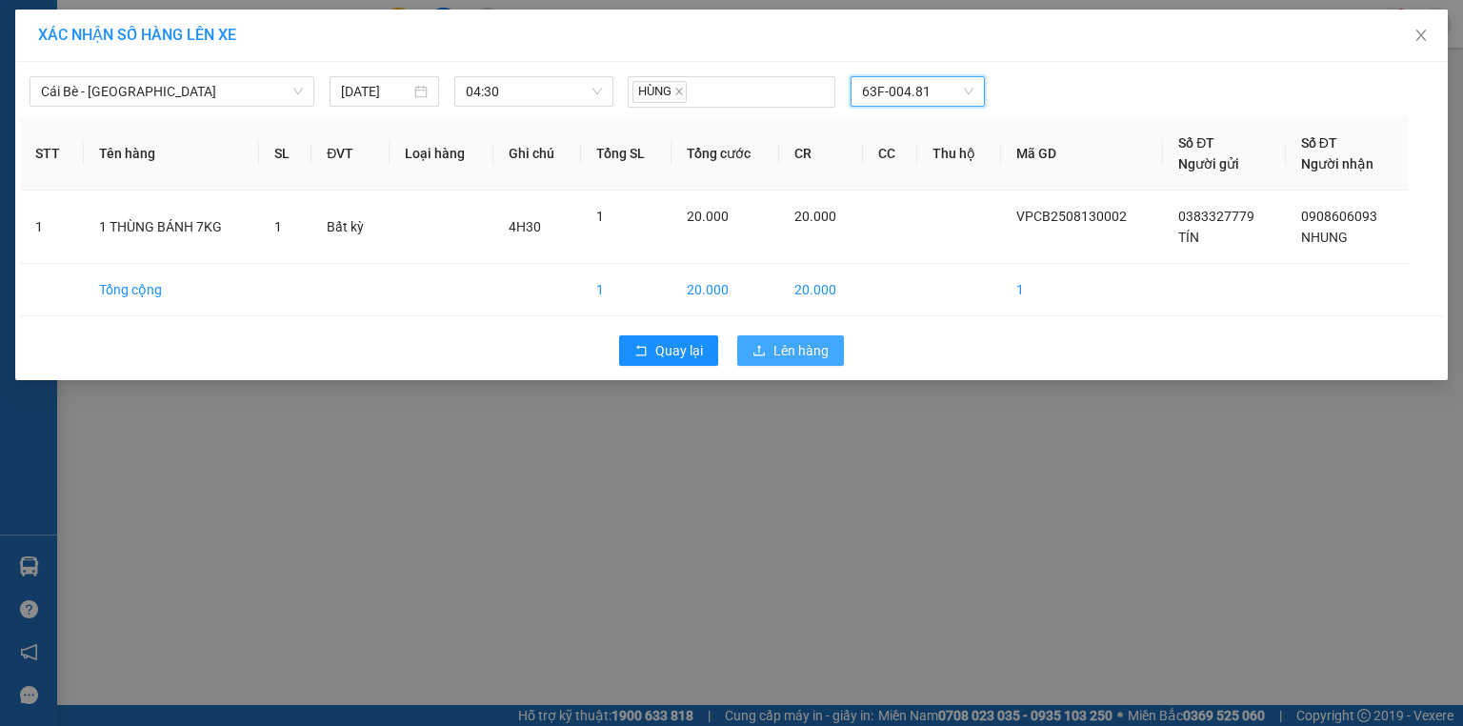
click at [791, 346] on span "Lên hàng" at bounding box center [801, 350] width 55 height 21
